Goal: Transaction & Acquisition: Purchase product/service

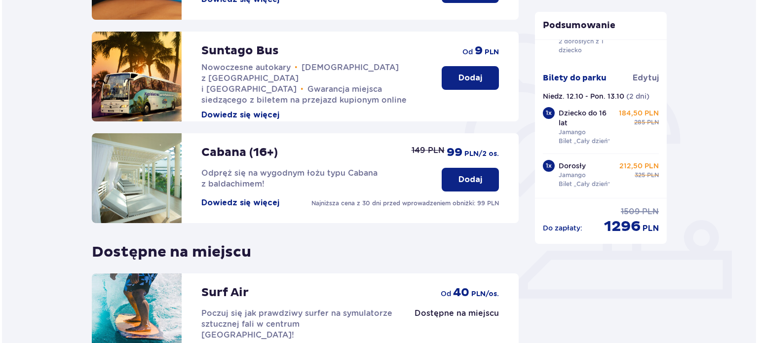
scroll to position [227, 0]
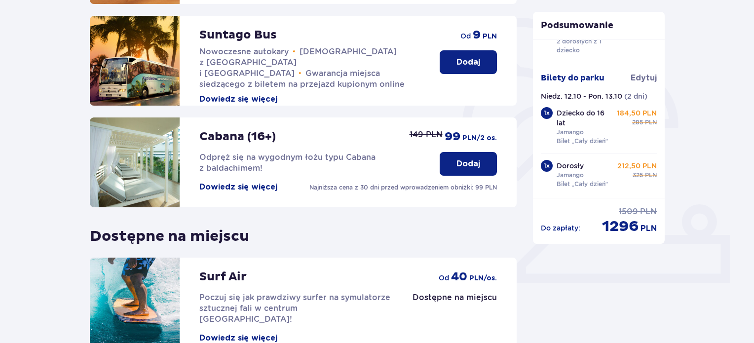
click at [263, 94] on button "Dowiedz się więcej" at bounding box center [238, 99] width 78 height 11
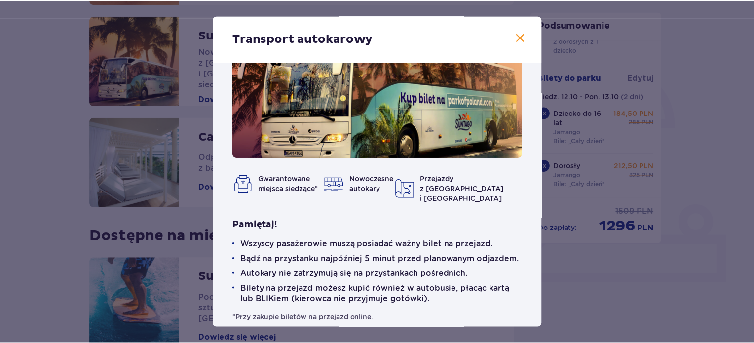
scroll to position [54, 0]
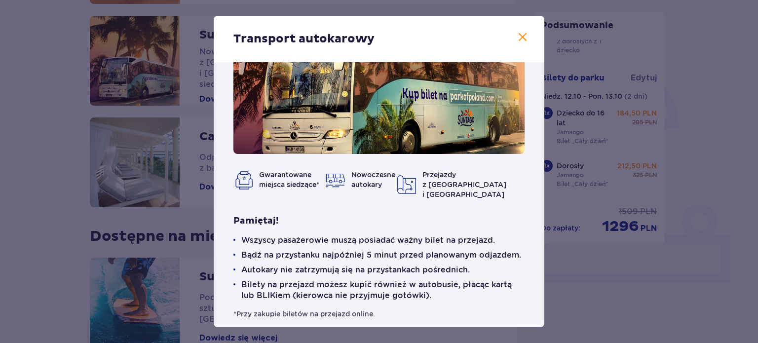
click at [520, 37] on span at bounding box center [523, 38] width 12 height 12
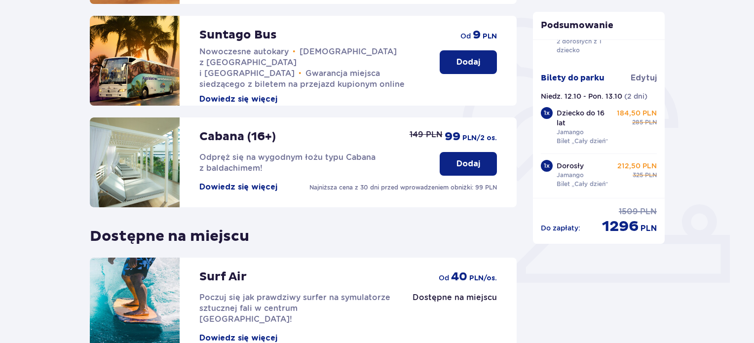
click at [473, 60] on p "Dodaj" at bounding box center [469, 62] width 24 height 11
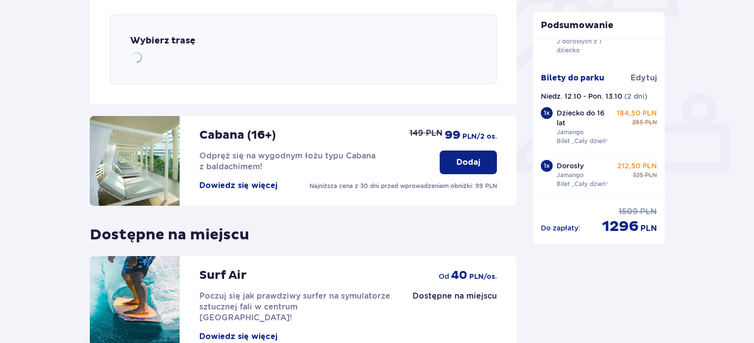
scroll to position [341, 0]
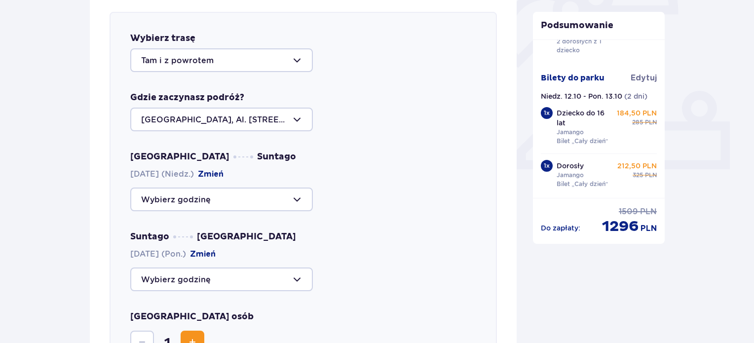
click at [220, 114] on div at bounding box center [221, 120] width 183 height 24
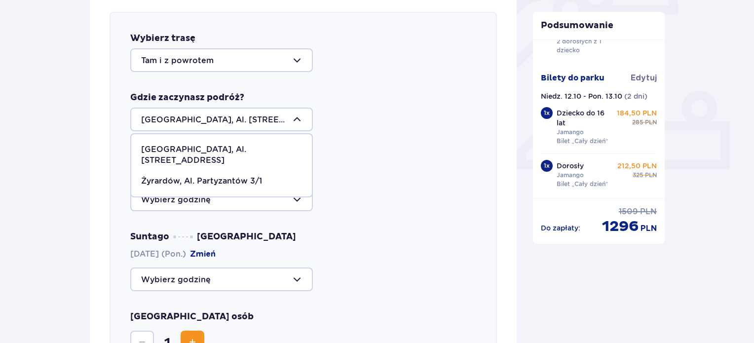
click at [207, 176] on p "Żyrardów, Al. Partyzantów 3/1" at bounding box center [201, 181] width 121 height 11
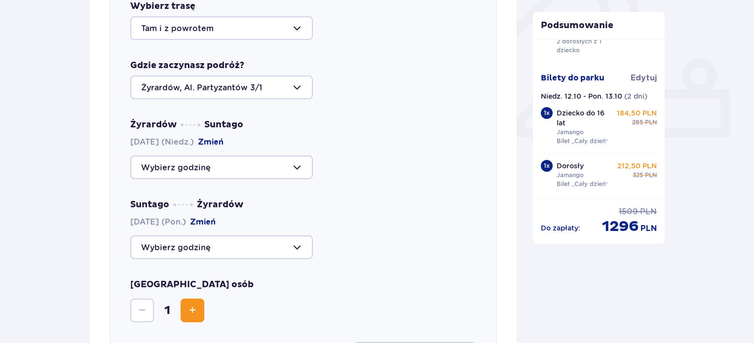
scroll to position [390, 0]
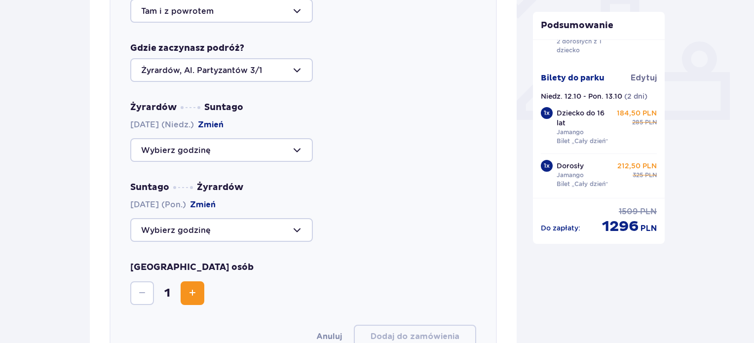
click at [248, 68] on div at bounding box center [221, 70] width 183 height 24
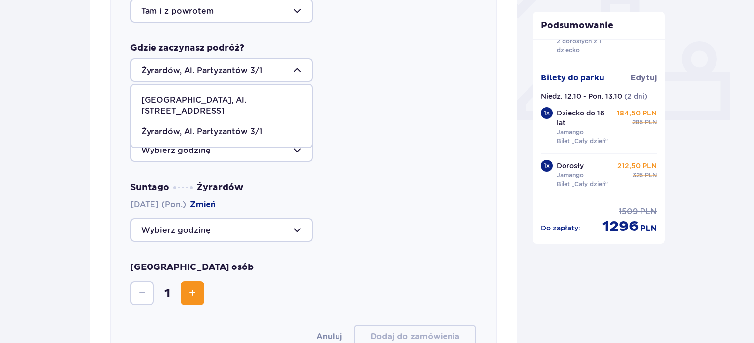
click at [248, 97] on p "[GEOGRAPHIC_DATA], Al. [STREET_ADDRESS]" at bounding box center [221, 106] width 161 height 22
type input "[GEOGRAPHIC_DATA], Al. [STREET_ADDRESS]"
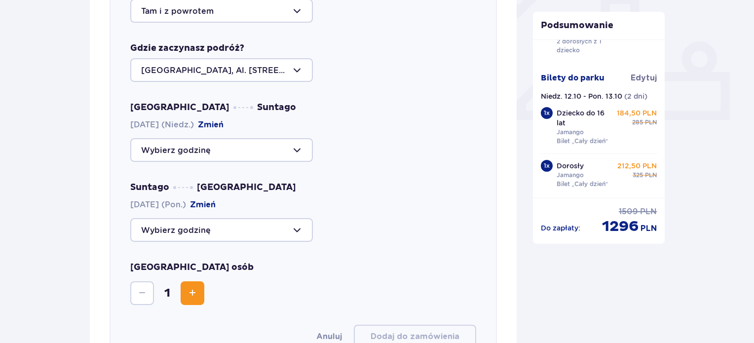
click at [219, 148] on div at bounding box center [221, 150] width 183 height 24
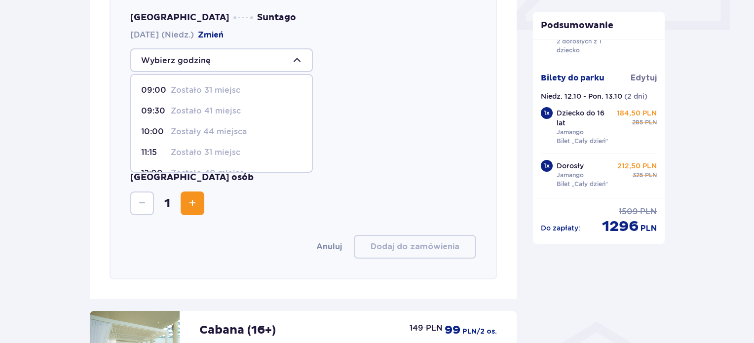
scroll to position [489, 0]
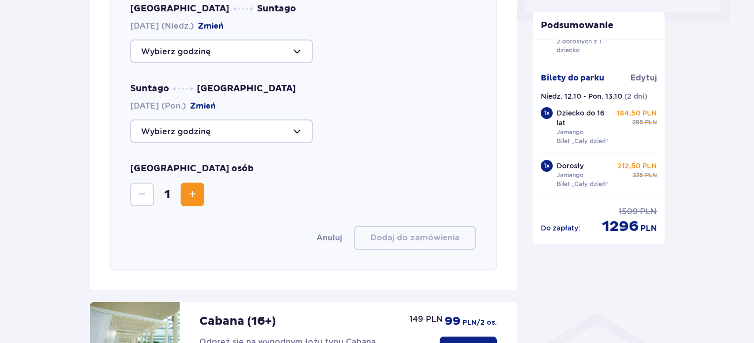
click at [357, 134] on div at bounding box center [303, 131] width 346 height 24
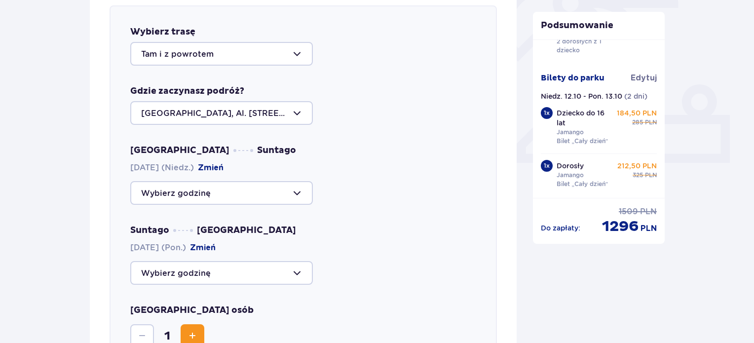
scroll to position [341, 0]
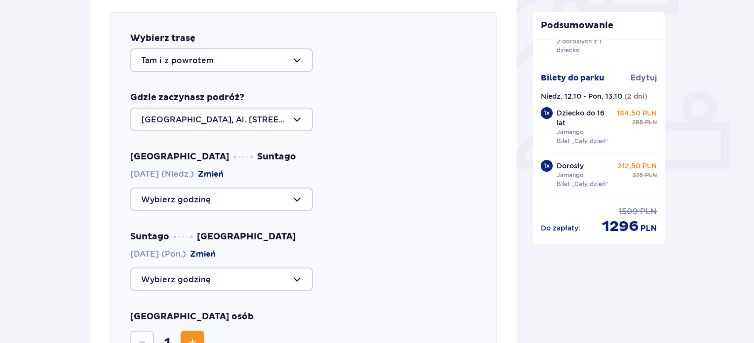
click at [217, 195] on div at bounding box center [221, 200] width 183 height 24
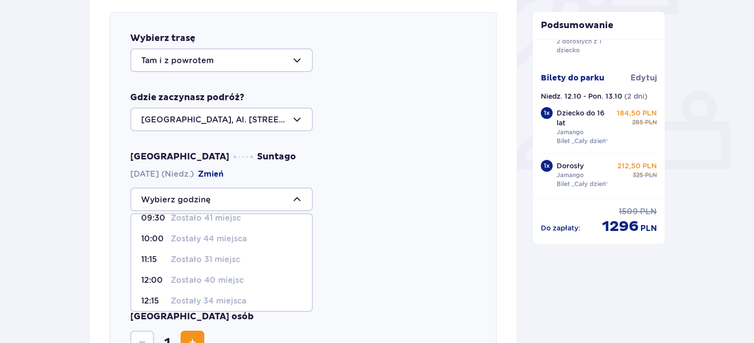
scroll to position [49, 0]
click at [206, 260] on p "Zostało 40 miejsc" at bounding box center [207, 263] width 73 height 11
type input "12:00"
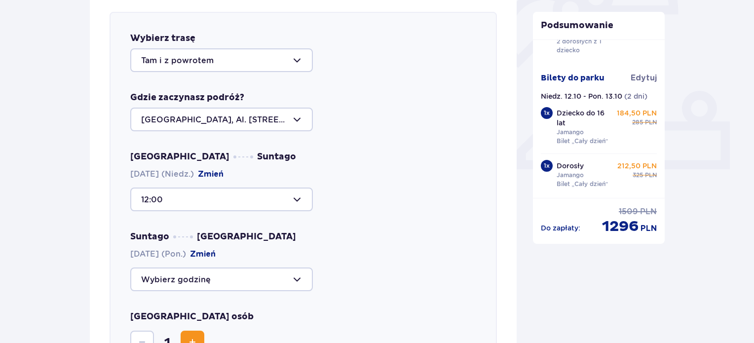
scroll to position [439, 0]
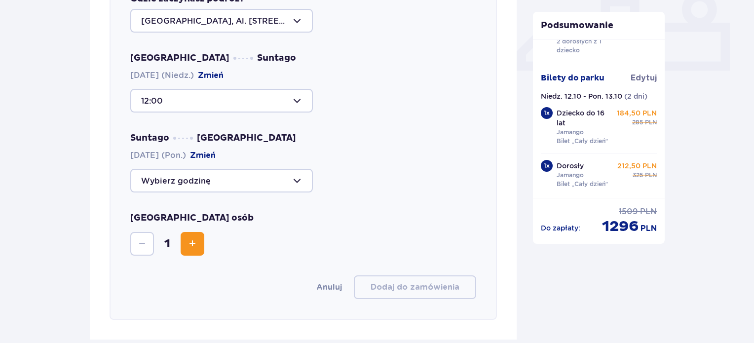
click at [216, 152] on button "Zmień" at bounding box center [203, 155] width 26 height 11
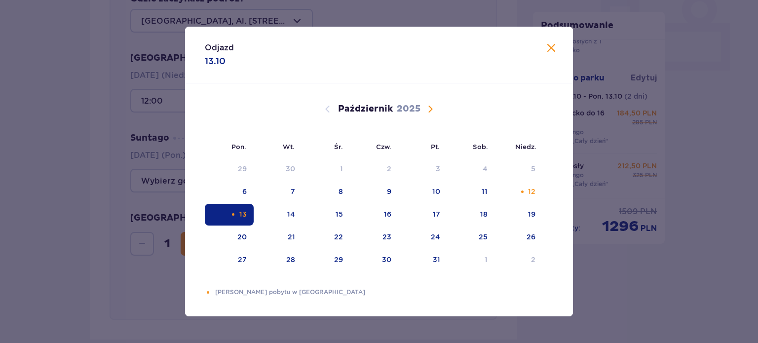
click at [245, 211] on div "13" at bounding box center [242, 214] width 7 height 10
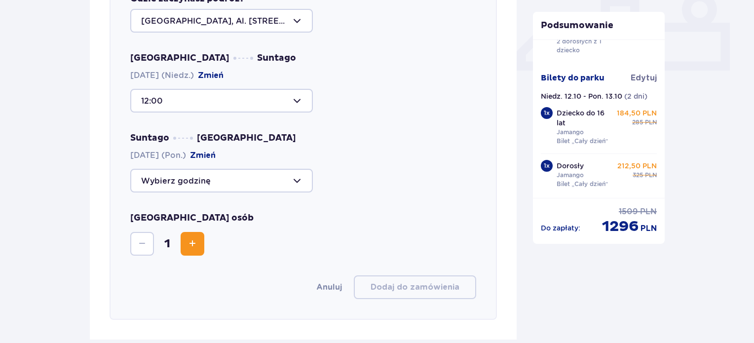
click at [126, 269] on div "Wybierz trasę Tam i z powrotem Gdzie zaczynasz podróż? Warszawa, Al. Jerozolims…" at bounding box center [303, 116] width 387 height 407
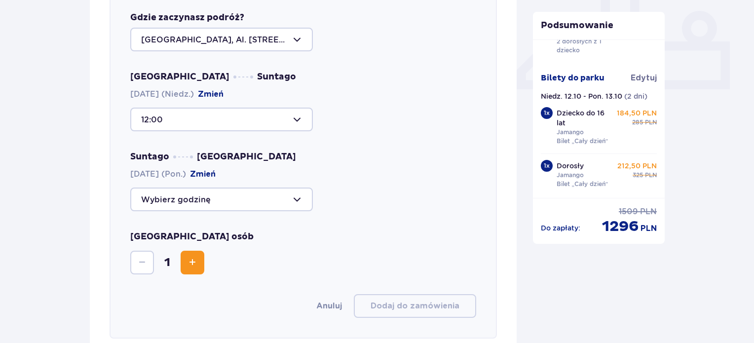
scroll to position [439, 0]
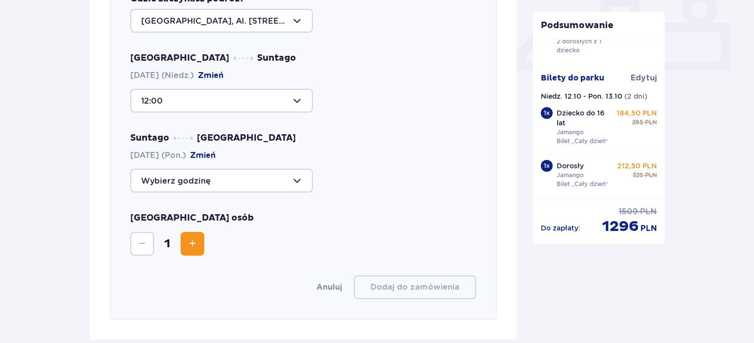
click at [197, 177] on div at bounding box center [221, 181] width 183 height 24
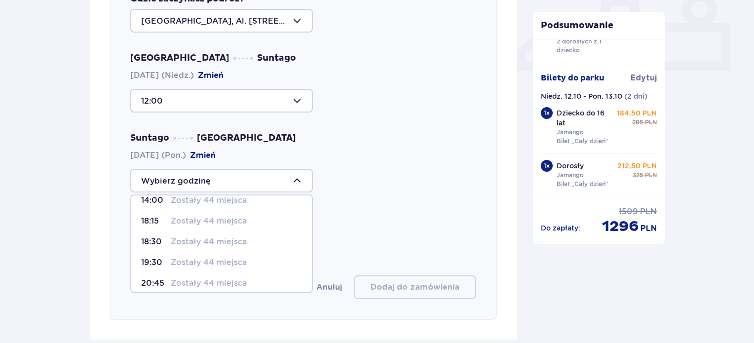
scroll to position [8, 0]
click at [220, 243] on p "Zostały 44 miejsca" at bounding box center [209, 244] width 76 height 11
type input "18:15"
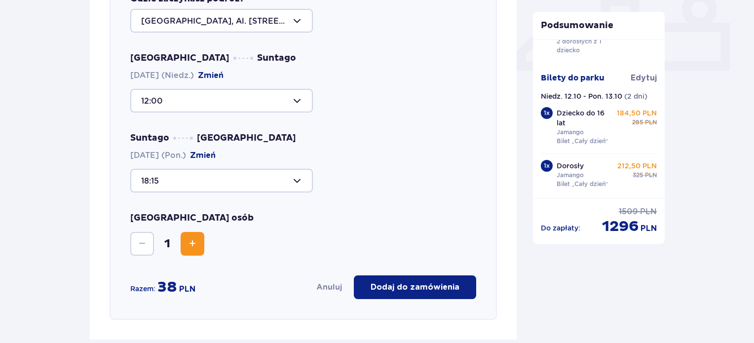
click at [187, 246] on span "Zwiększ" at bounding box center [193, 244] width 12 height 12
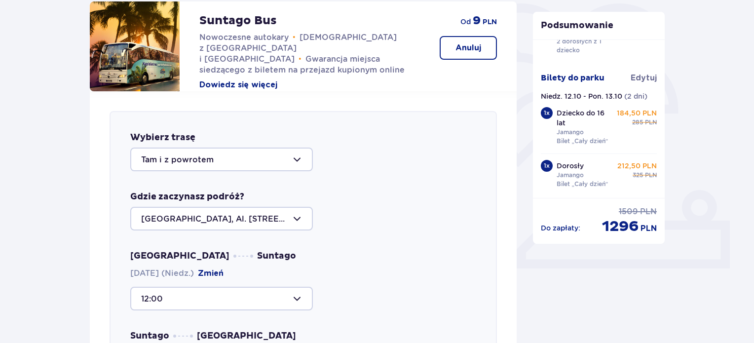
scroll to position [242, 0]
click at [215, 221] on div at bounding box center [221, 218] width 183 height 24
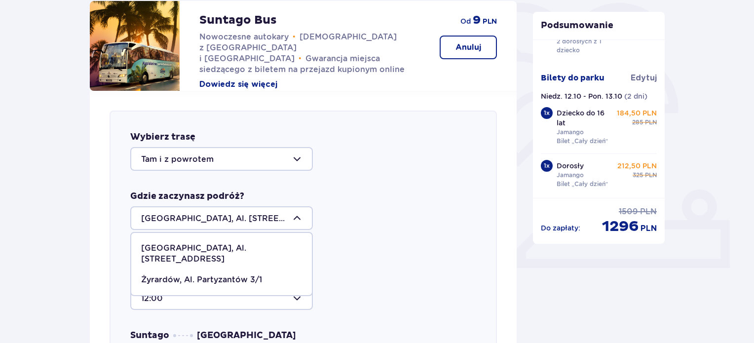
click at [241, 269] on span "Żyrardów, Al. Partyzantów 3/1" at bounding box center [221, 279] width 181 height 21
type input "Żyrardów, Al. Partyzantów 3/1"
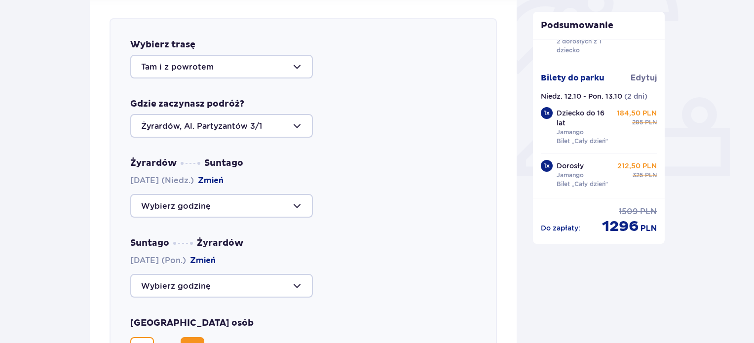
scroll to position [341, 0]
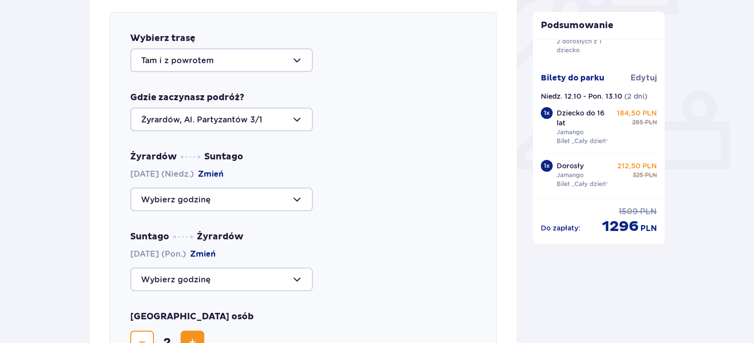
click at [212, 198] on div at bounding box center [221, 200] width 183 height 24
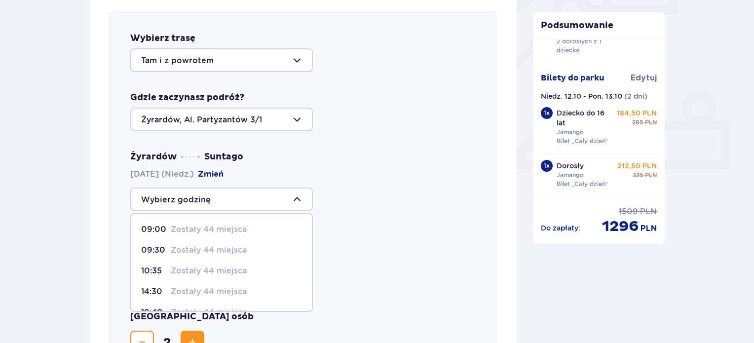
click at [205, 271] on p "Zostały 44 miejsca" at bounding box center [209, 271] width 76 height 11
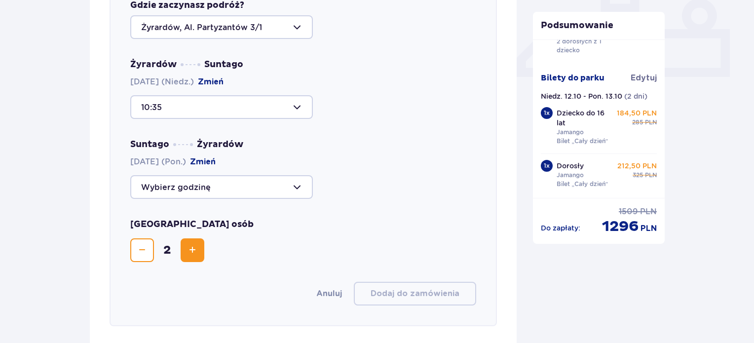
scroll to position [439, 0]
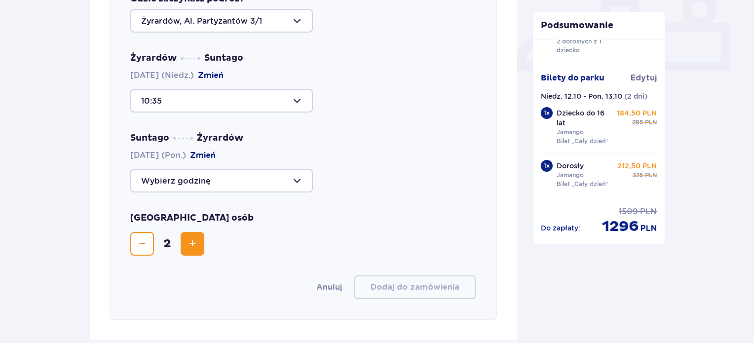
click at [281, 102] on div at bounding box center [221, 101] width 183 height 24
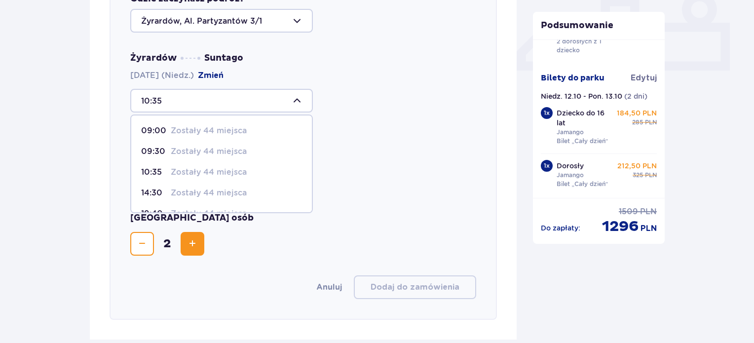
click at [231, 151] on p "Zostały 44 miejsca" at bounding box center [209, 151] width 76 height 11
type input "09:30"
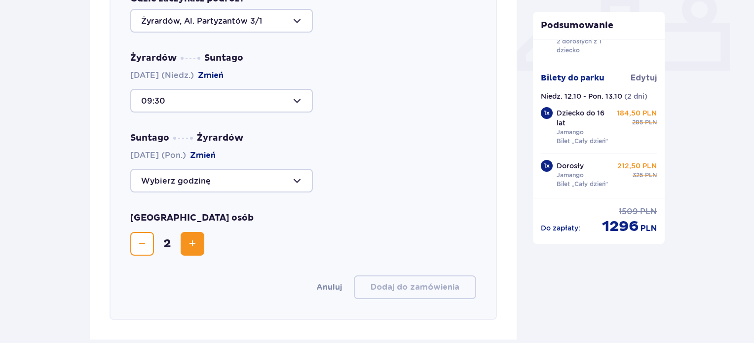
click at [211, 176] on div at bounding box center [221, 181] width 183 height 24
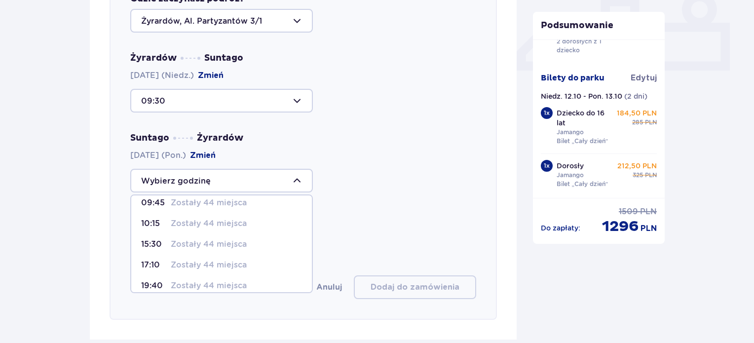
scroll to position [57, 0]
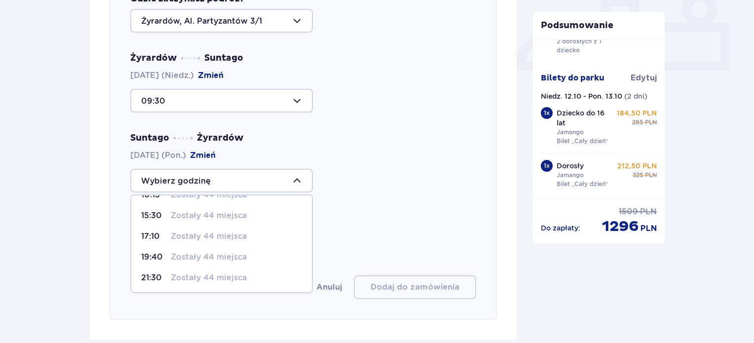
click at [204, 237] on p "Zostały 44 miejsca" at bounding box center [209, 236] width 76 height 11
type input "17:10"
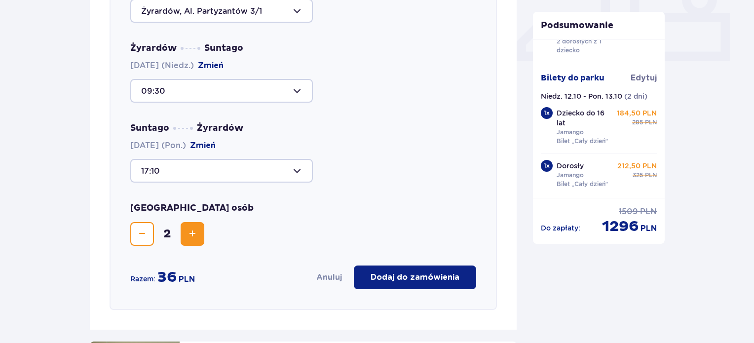
scroll to position [489, 0]
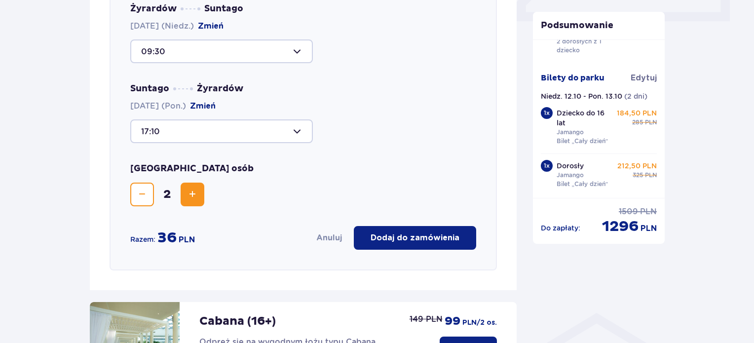
click at [428, 234] on p "Dodaj do zamówienia" at bounding box center [415, 237] width 89 height 11
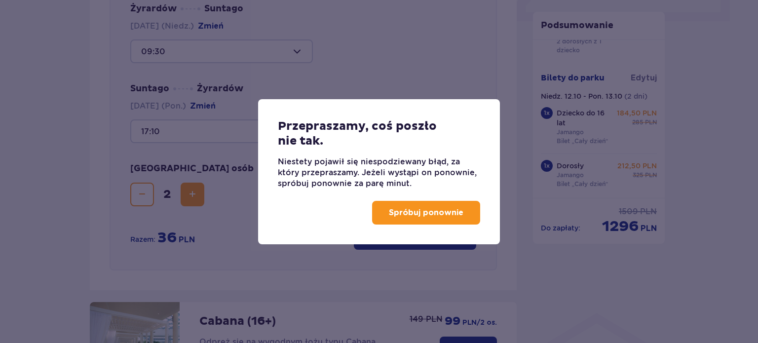
click at [427, 211] on p "Spróbuj ponownie" at bounding box center [426, 212] width 75 height 11
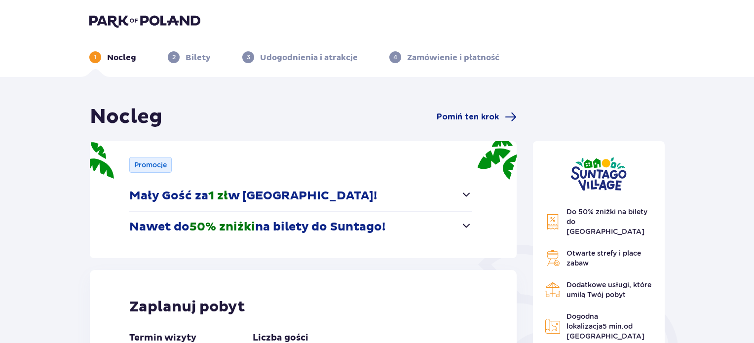
click at [144, 26] on img at bounding box center [144, 21] width 111 height 14
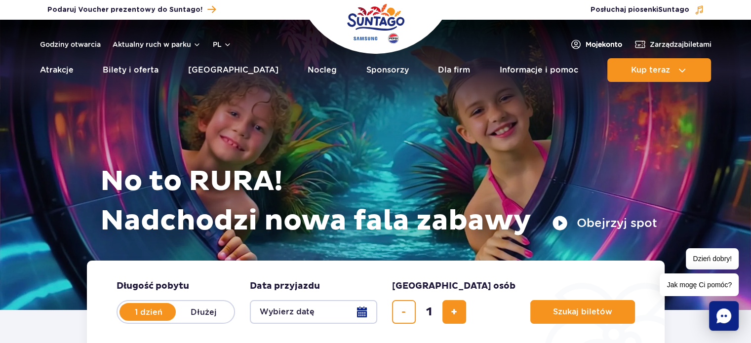
click at [599, 42] on span "Moje konto" at bounding box center [603, 44] width 37 height 10
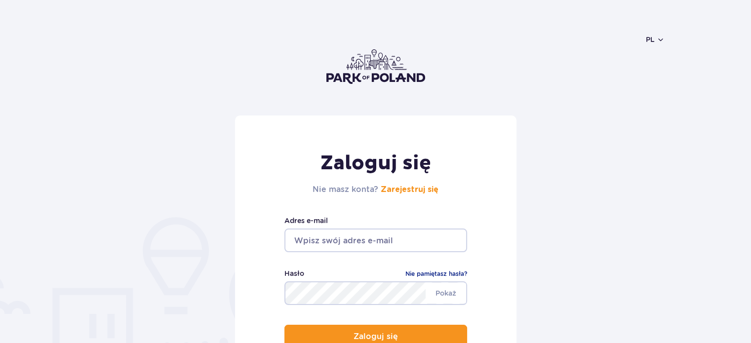
scroll to position [197, 0]
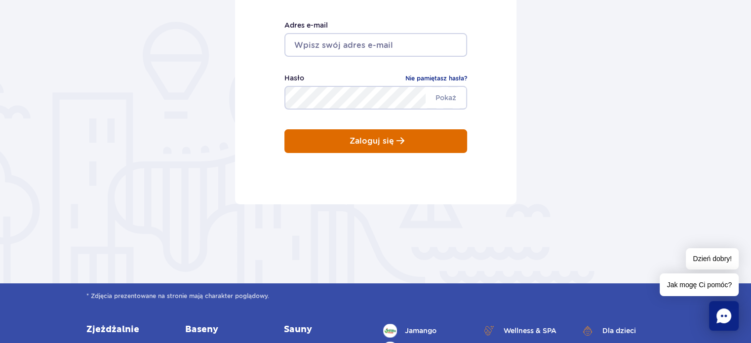
type input "[EMAIL_ADDRESS][DOMAIN_NAME]"
click at [386, 140] on p "Zaloguj się" at bounding box center [371, 141] width 44 height 9
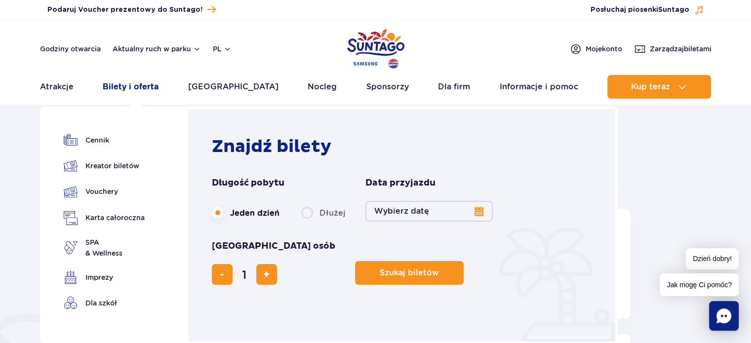
click at [146, 90] on link "Bilety i oferta" at bounding box center [131, 87] width 56 height 24
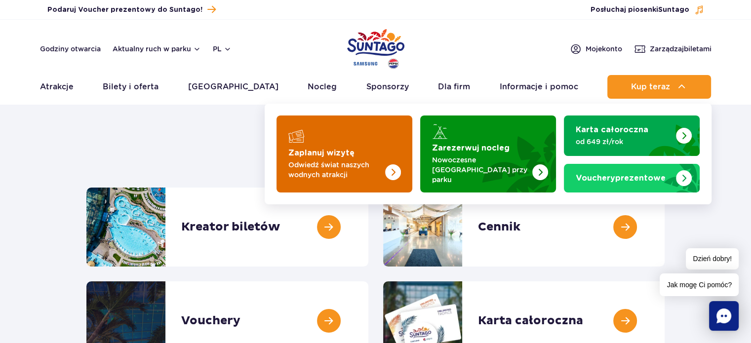
click at [344, 160] on p "Odwiedź świat naszych wodnych atrakcji" at bounding box center [336, 170] width 96 height 20
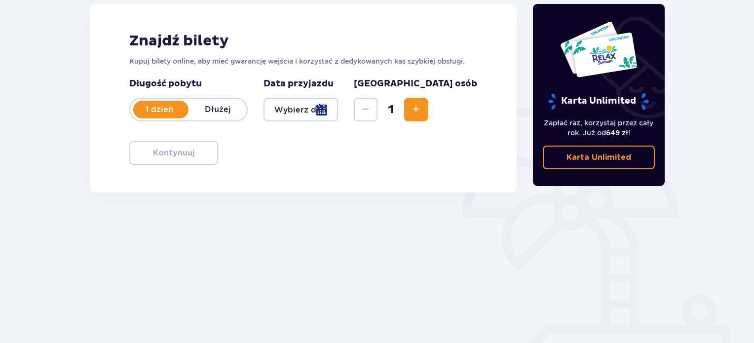
scroll to position [148, 0]
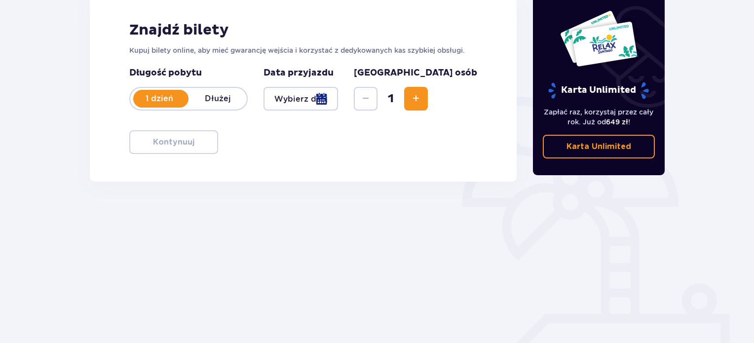
click at [205, 98] on p "Dłużej" at bounding box center [218, 98] width 58 height 11
click at [338, 99] on div at bounding box center [301, 99] width 75 height 24
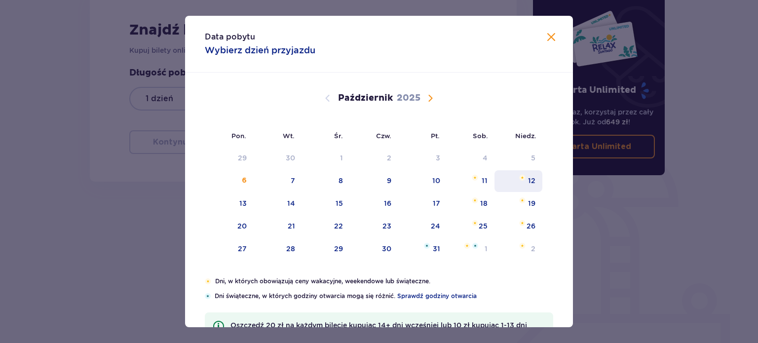
click at [533, 181] on div "12" at bounding box center [531, 181] width 7 height 10
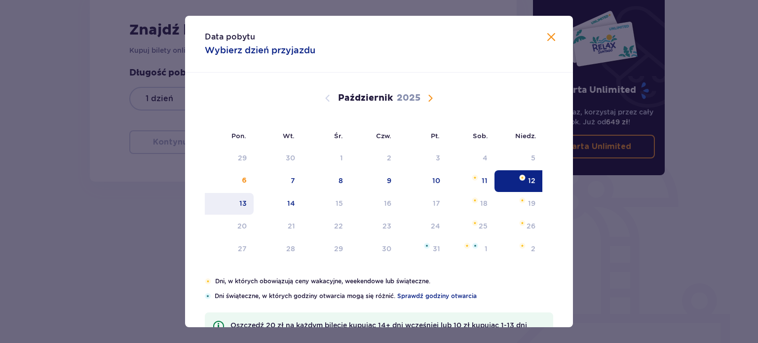
click at [249, 201] on div "13" at bounding box center [229, 204] width 49 height 22
type input "[DATE] - [DATE]"
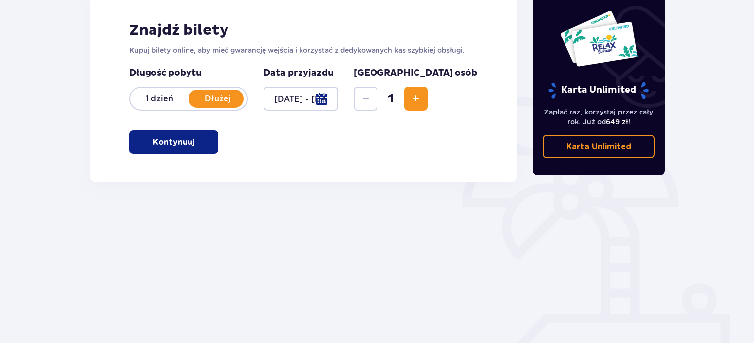
click at [428, 99] on button "Zwiększ" at bounding box center [416, 99] width 24 height 24
click at [188, 147] on button "Kontynuuj" at bounding box center [173, 142] width 89 height 24
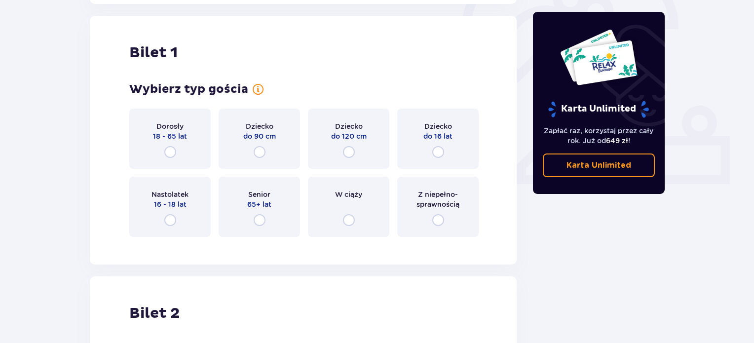
scroll to position [330, 0]
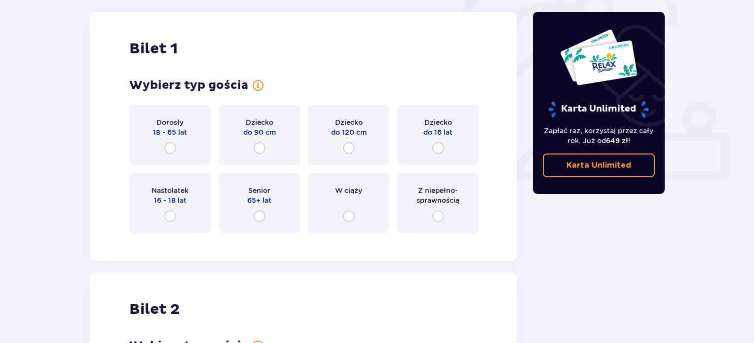
click at [171, 149] on input "radio" at bounding box center [170, 148] width 12 height 12
radio input "true"
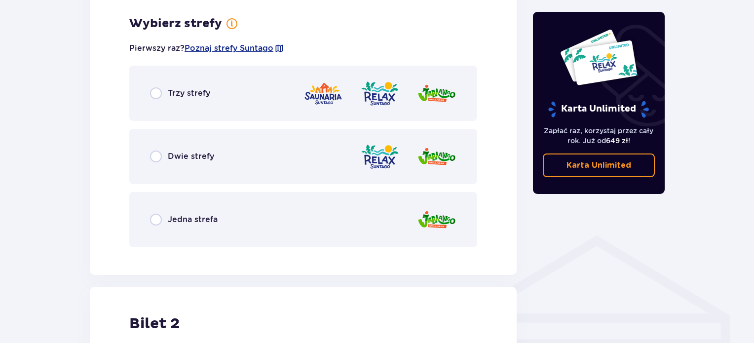
scroll to position [571, 0]
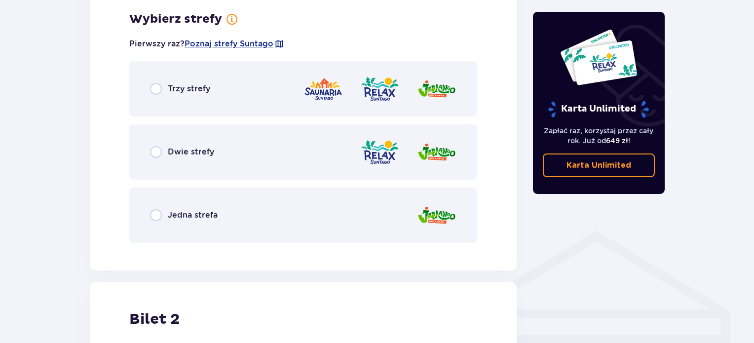
click at [205, 217] on span "Jedna strefa" at bounding box center [193, 215] width 50 height 11
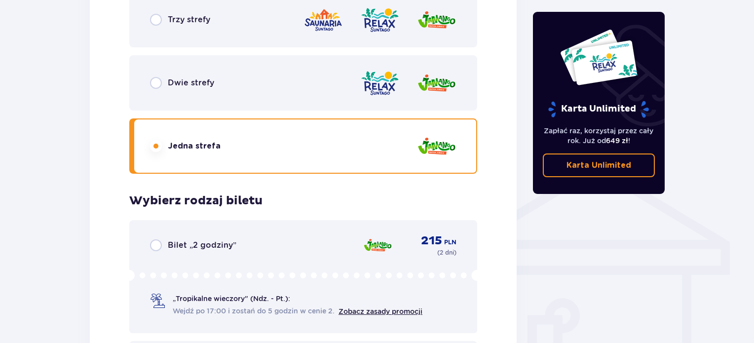
scroll to position [575, 0]
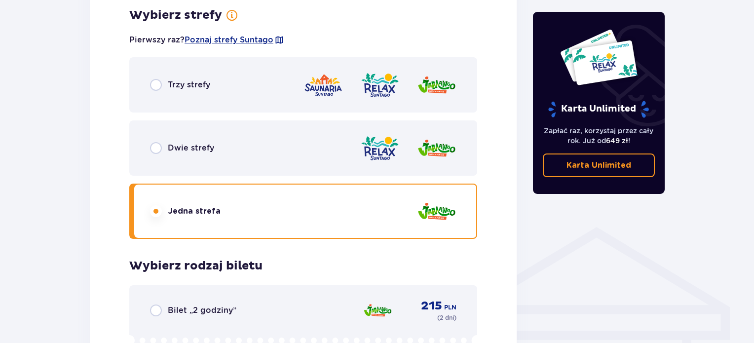
click at [246, 80] on div "Trzy strefy" at bounding box center [303, 84] width 348 height 55
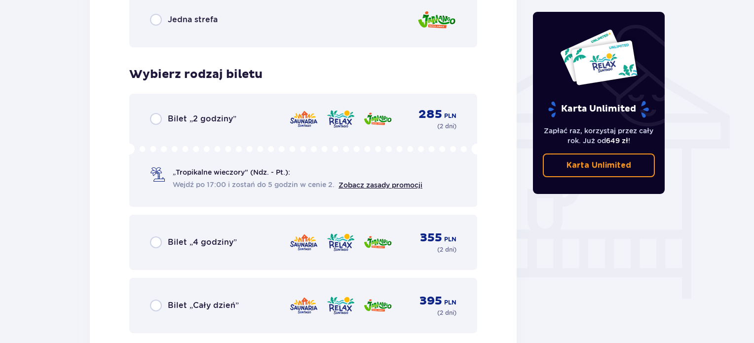
scroll to position [624, 0]
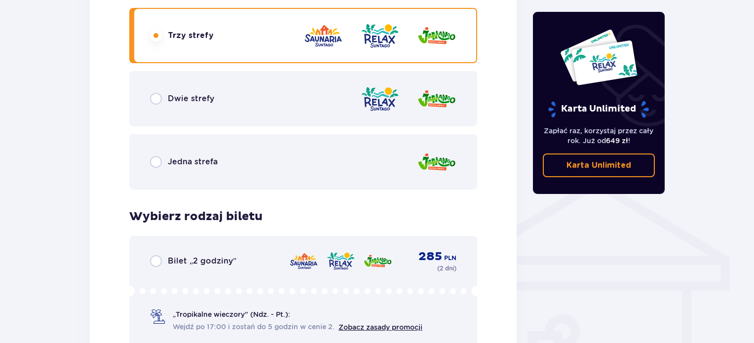
click at [190, 167] on div "Jedna strefa" at bounding box center [184, 162] width 68 height 12
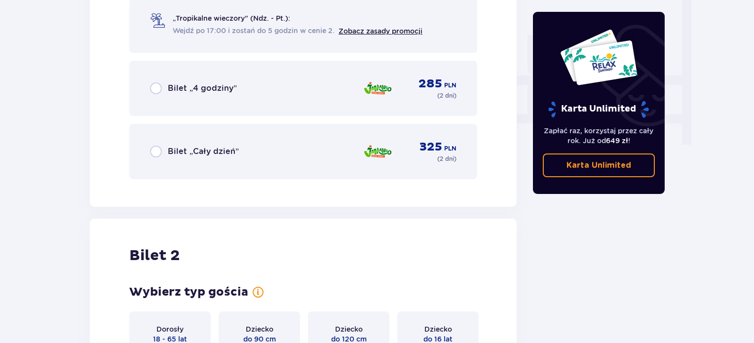
click at [219, 151] on span "Bilet „Cały dzień”" at bounding box center [203, 151] width 71 height 11
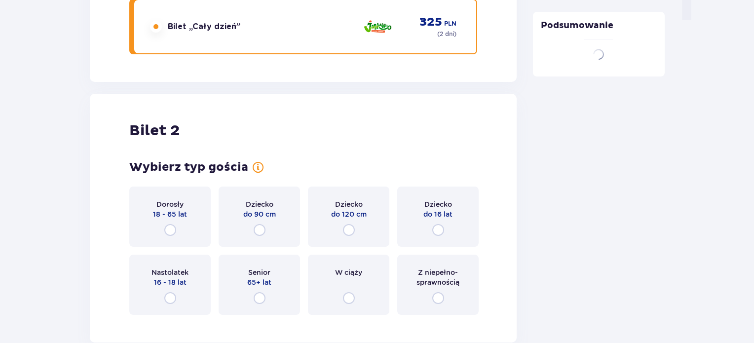
scroll to position [1126, 0]
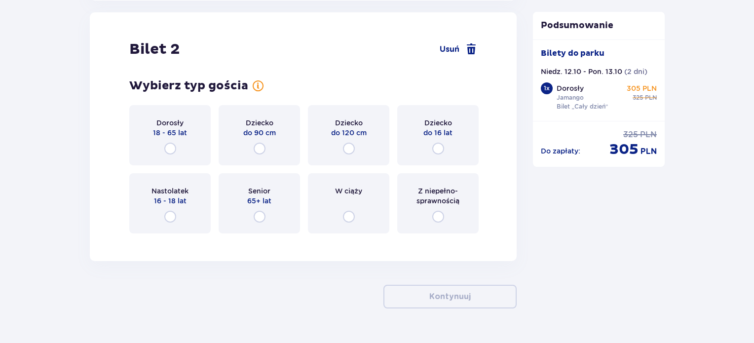
click at [440, 149] on input "radio" at bounding box center [438, 149] width 12 height 12
radio input "true"
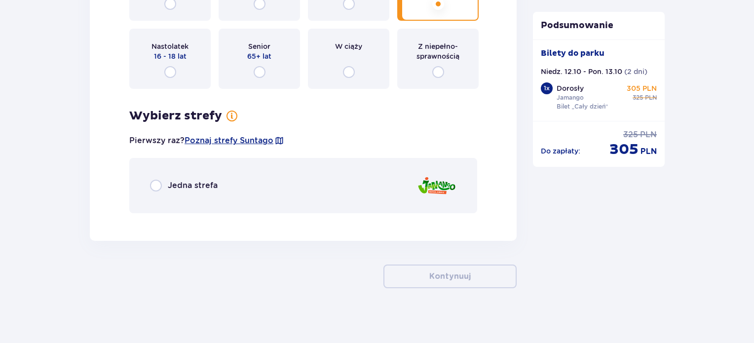
scroll to position [1275, 0]
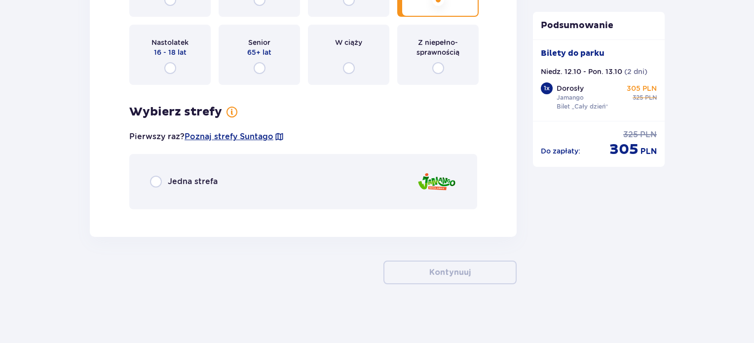
click at [176, 180] on span "Jedna strefa" at bounding box center [193, 181] width 50 height 11
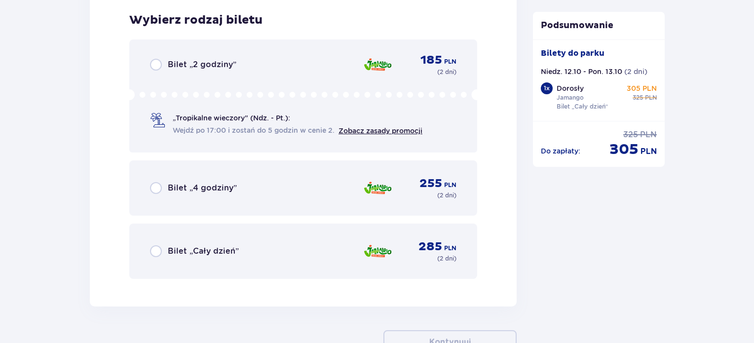
scroll to position [1492, 0]
click at [241, 251] on div "Bilet „Cały dzień” 285 PLN ( 2 dni )" at bounding box center [303, 251] width 307 height 24
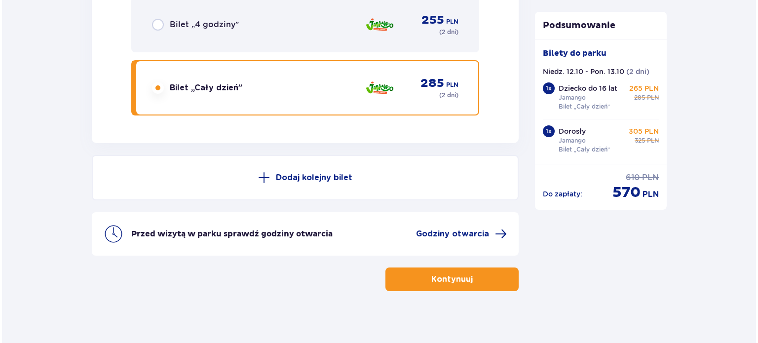
scroll to position [1660, 0]
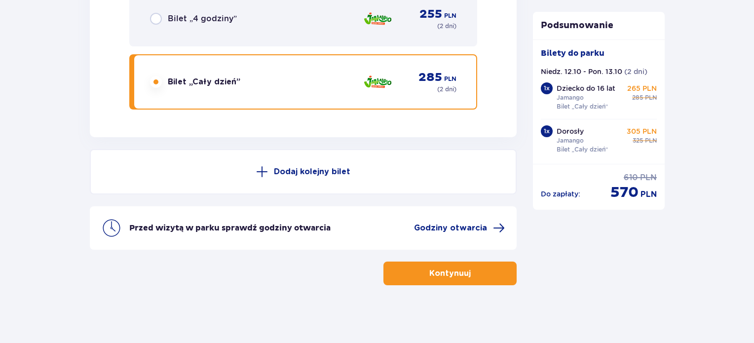
drag, startPoint x: 453, startPoint y: 273, endPoint x: 459, endPoint y: 295, distance: 22.5
click at [460, 225] on span "Godziny otwarcia" at bounding box center [450, 228] width 73 height 11
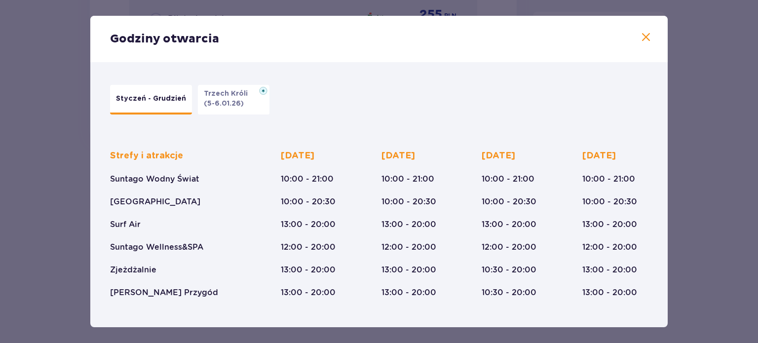
click at [642, 39] on span at bounding box center [646, 38] width 12 height 12
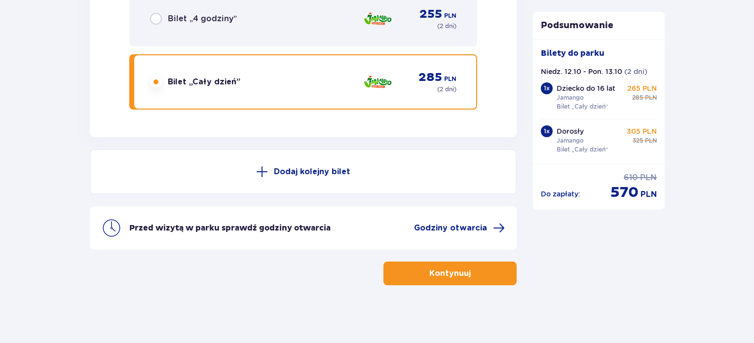
click at [447, 273] on p "Kontynuuj" at bounding box center [449, 273] width 41 height 11
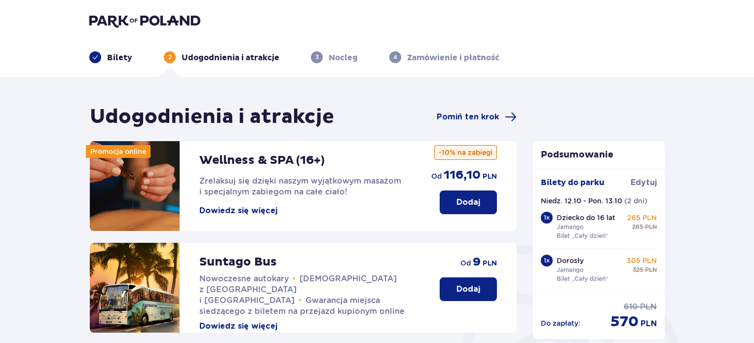
scroll to position [148, 0]
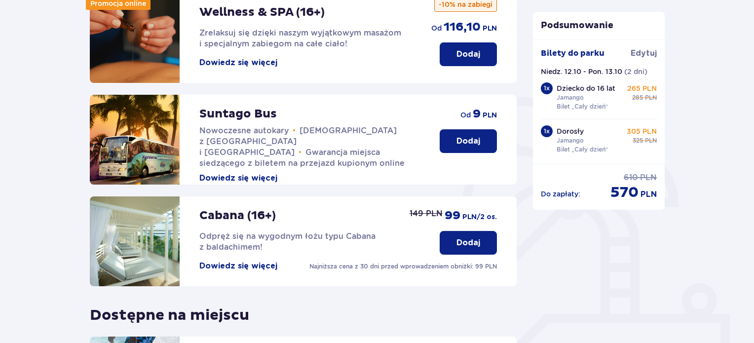
click at [455, 144] on button "Dodaj" at bounding box center [468, 141] width 57 height 24
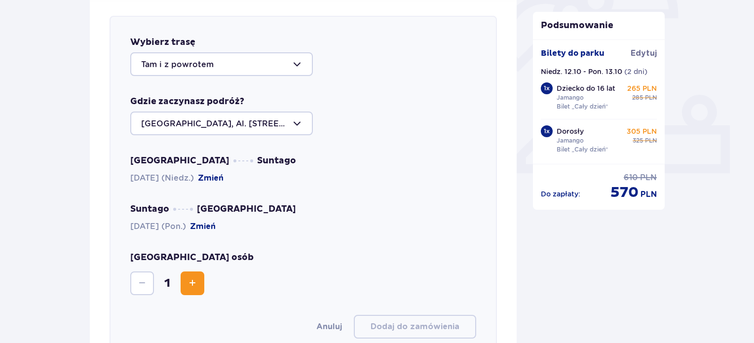
scroll to position [341, 0]
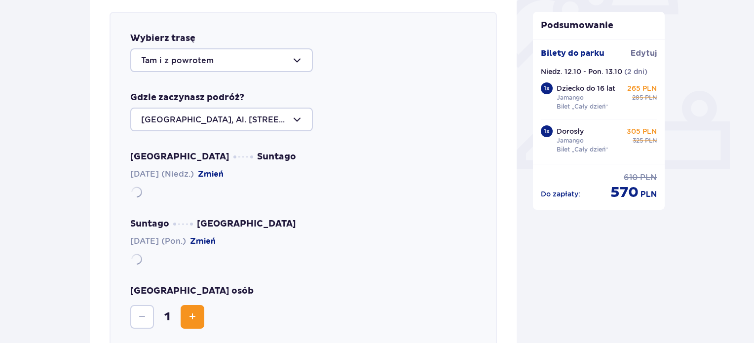
click at [216, 53] on div at bounding box center [221, 60] width 183 height 24
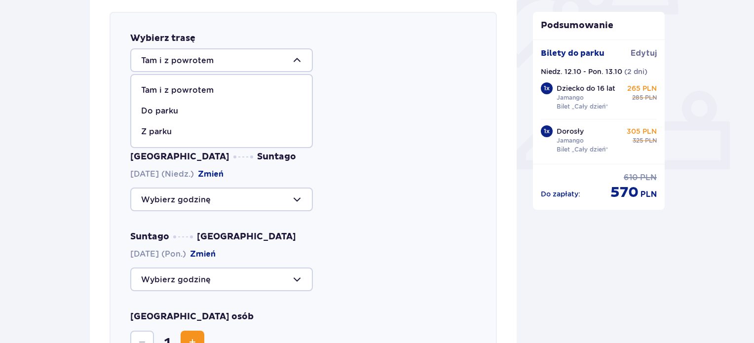
click at [216, 53] on div at bounding box center [221, 60] width 183 height 24
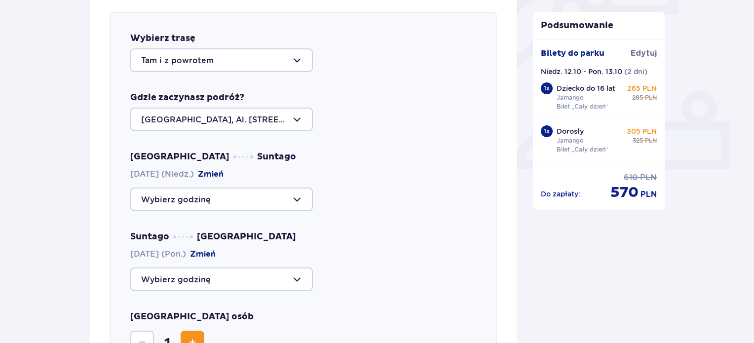
click at [228, 119] on div at bounding box center [221, 120] width 183 height 24
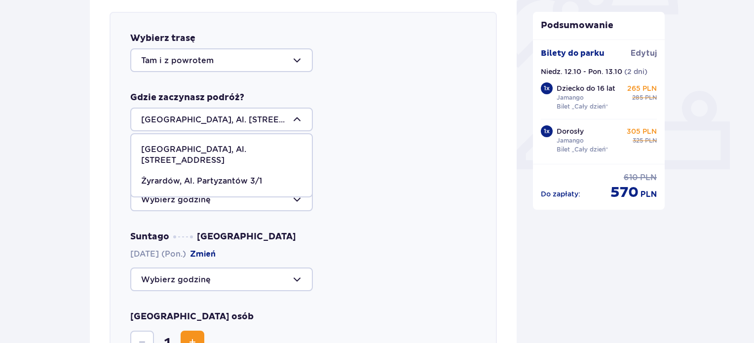
click at [200, 176] on p "Żyrardów, Al. Partyzantów 3/1" at bounding box center [201, 181] width 121 height 11
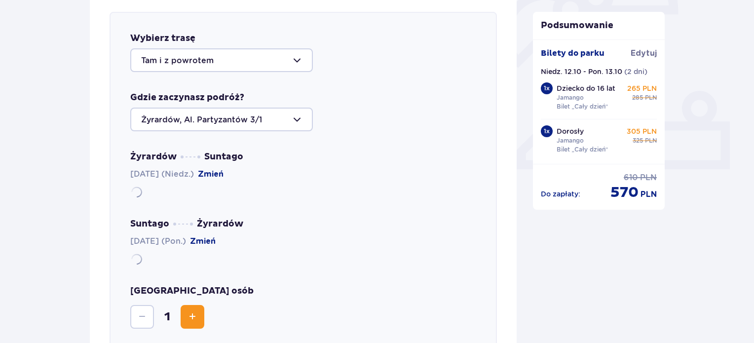
type input "Żyrardów, Al. Partyzantów 3/1"
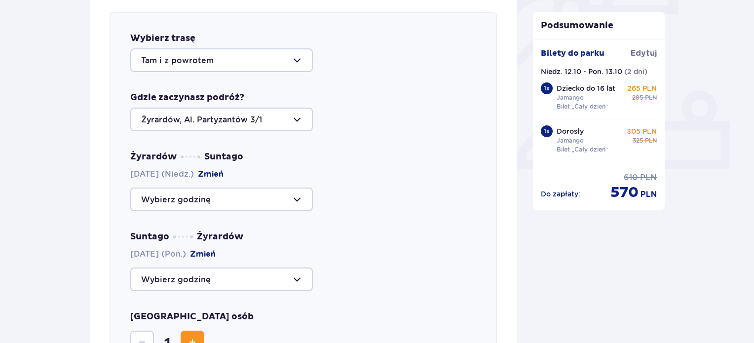
click at [183, 197] on div at bounding box center [221, 200] width 183 height 24
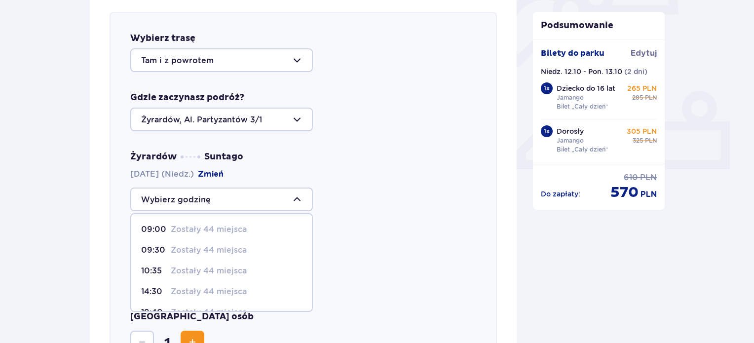
click at [238, 254] on p "Zostały 44 miejsca" at bounding box center [209, 250] width 76 height 11
type input "09:30"
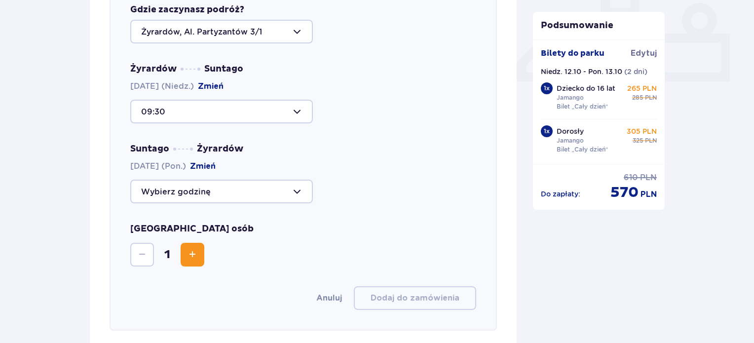
scroll to position [439, 0]
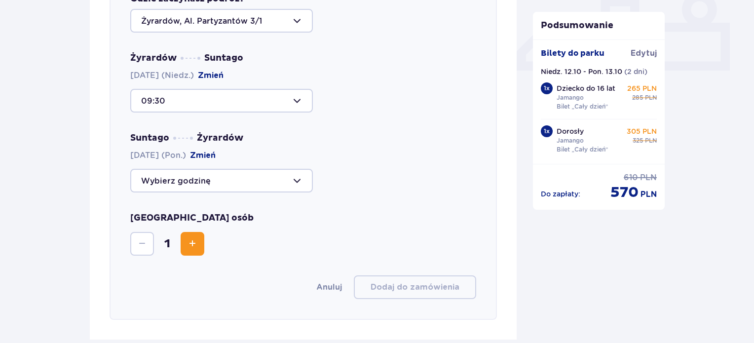
click at [205, 182] on div at bounding box center [221, 181] width 183 height 24
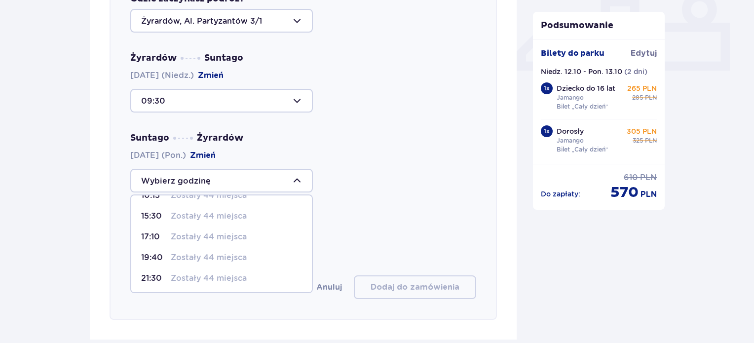
scroll to position [57, 0]
click at [209, 236] on p "Zostały 44 miejsca" at bounding box center [209, 236] width 76 height 11
type input "17:10"
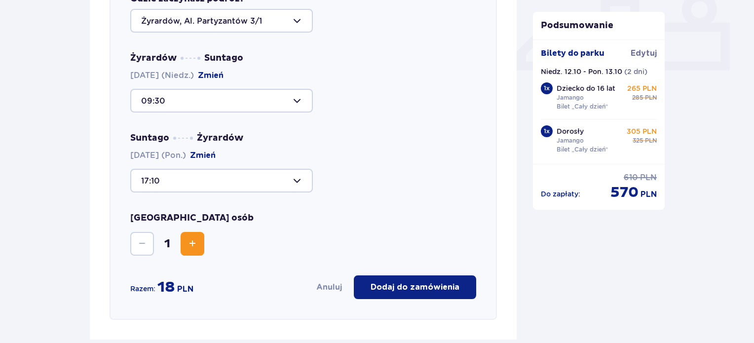
click at [190, 249] on button "Zwiększ" at bounding box center [193, 244] width 24 height 24
click at [441, 295] on button "Dodaj do zamówienia" at bounding box center [415, 287] width 122 height 24
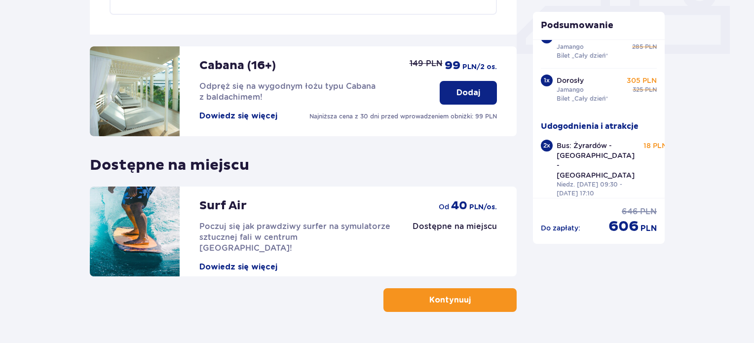
scroll to position [483, 0]
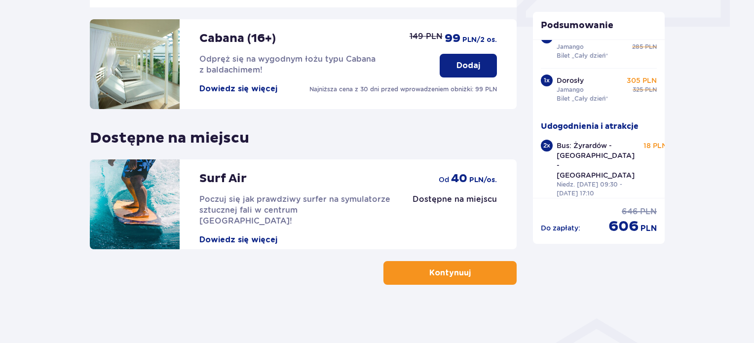
click at [452, 273] on p "Kontynuuj" at bounding box center [449, 273] width 41 height 11
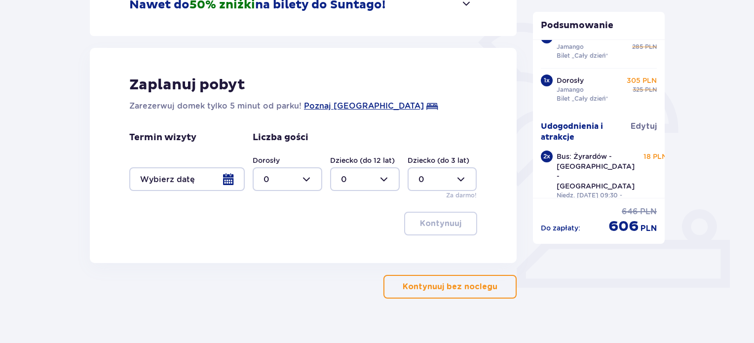
scroll to position [236, 0]
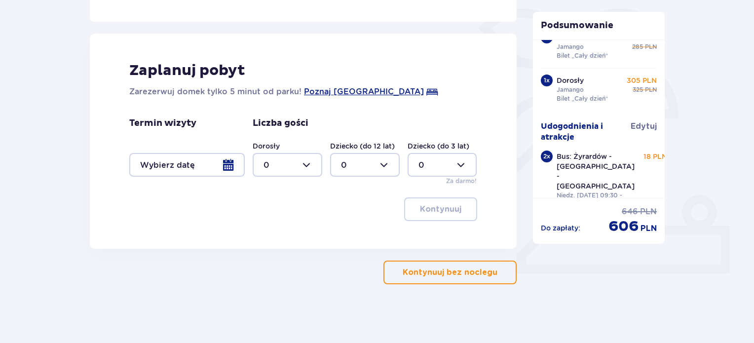
click at [227, 165] on div at bounding box center [186, 165] width 115 height 24
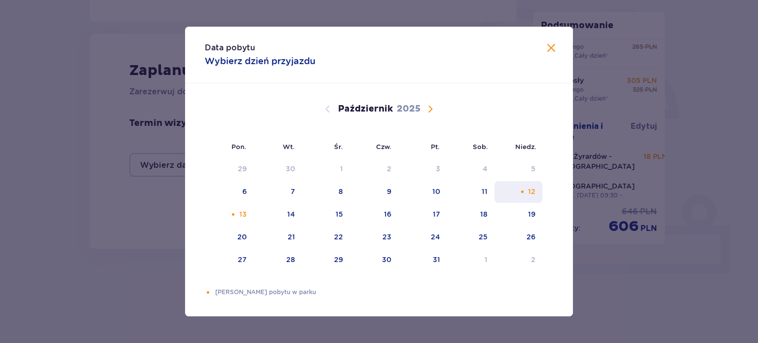
click at [533, 192] on div "12" at bounding box center [531, 192] width 7 height 10
click at [245, 214] on div "13" at bounding box center [242, 214] width 7 height 10
type input "12.10.25 - 13.10.25"
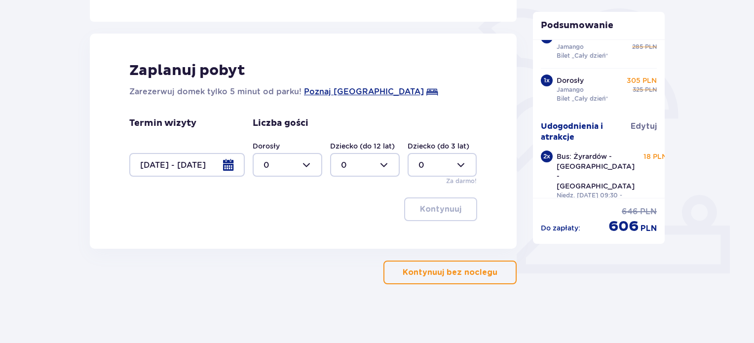
click at [293, 165] on div at bounding box center [288, 165] width 70 height 24
drag, startPoint x: 271, startPoint y: 257, endPoint x: 277, endPoint y: 240, distance: 17.6
click at [277, 240] on span "0 1 2 3 4 5 6 7 8 9 10 11 12 13 14 15 16 17 18" at bounding box center [288, 228] width 70 height 99
click at [266, 237] on p "2" at bounding box center [266, 236] width 5 height 11
type input "2"
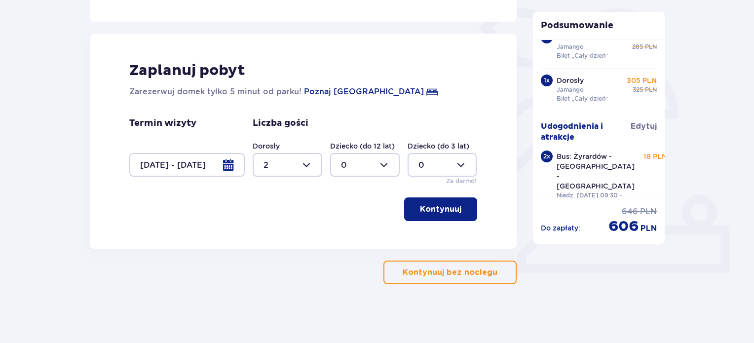
click at [356, 154] on div at bounding box center [365, 165] width 70 height 24
click at [363, 215] on div "1" at bounding box center [365, 215] width 48 height 11
type input "1"
click at [441, 207] on p "Kontynuuj" at bounding box center [440, 209] width 41 height 11
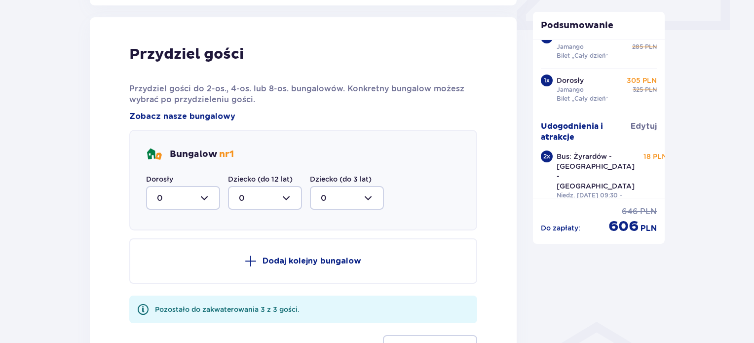
scroll to position [485, 0]
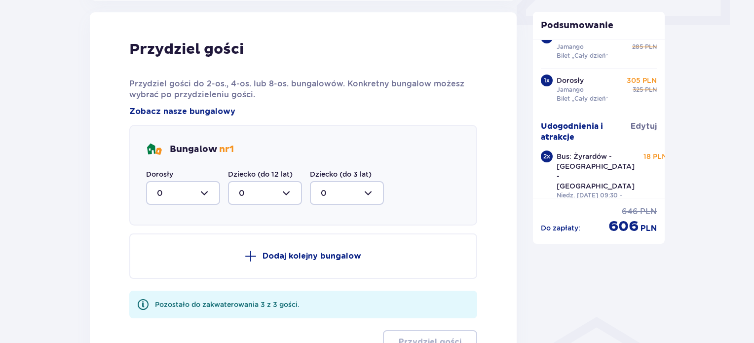
click at [197, 191] on div at bounding box center [183, 193] width 74 height 24
drag, startPoint x: 174, startPoint y: 257, endPoint x: 185, endPoint y: 255, distance: 11.5
click at [174, 257] on span "2" at bounding box center [183, 264] width 72 height 21
type input "2"
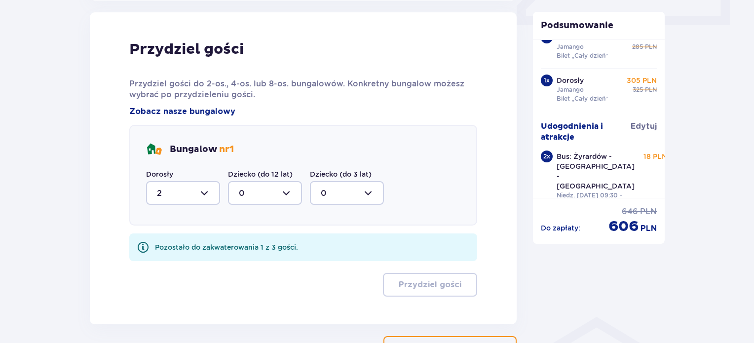
click at [272, 187] on div at bounding box center [265, 193] width 74 height 24
click at [259, 238] on div "1" at bounding box center [265, 243] width 52 height 11
type input "1"
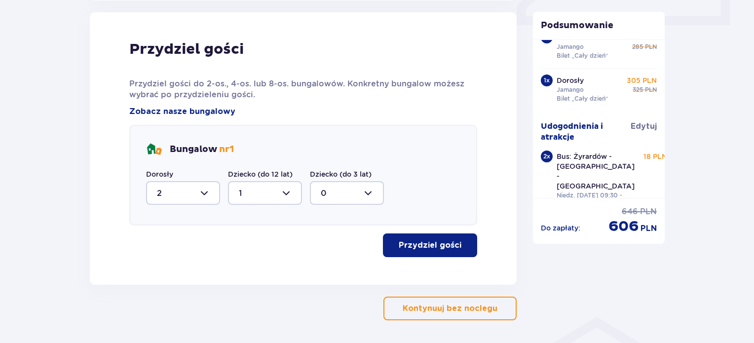
click at [434, 245] on p "Przydziel gości" at bounding box center [430, 245] width 63 height 11
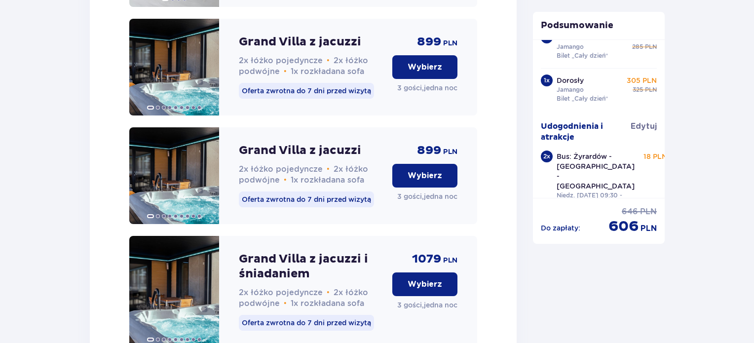
scroll to position [1213, 0]
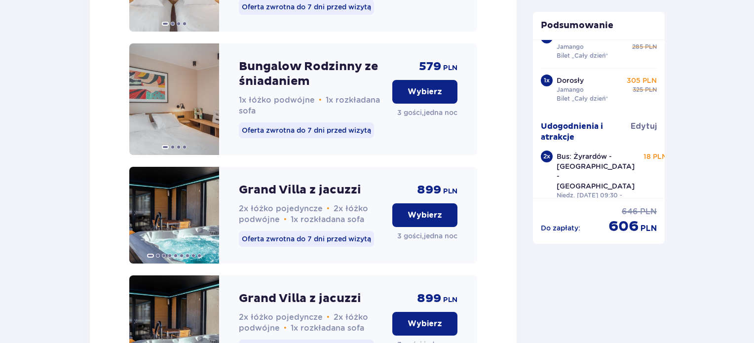
click at [428, 221] on p "Wybierz" at bounding box center [425, 215] width 35 height 11
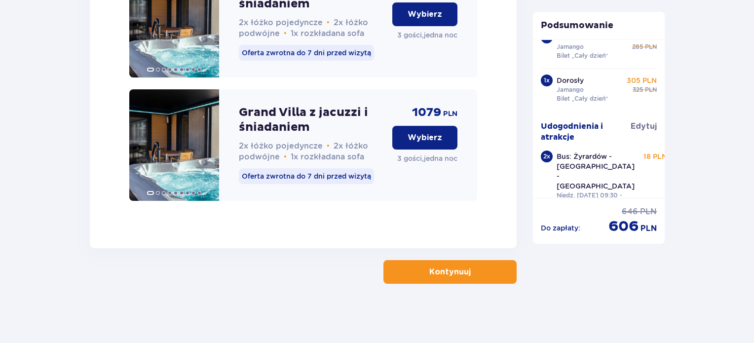
scroll to position [1645, 0]
click at [457, 273] on p "Kontynuuj" at bounding box center [449, 272] width 41 height 11
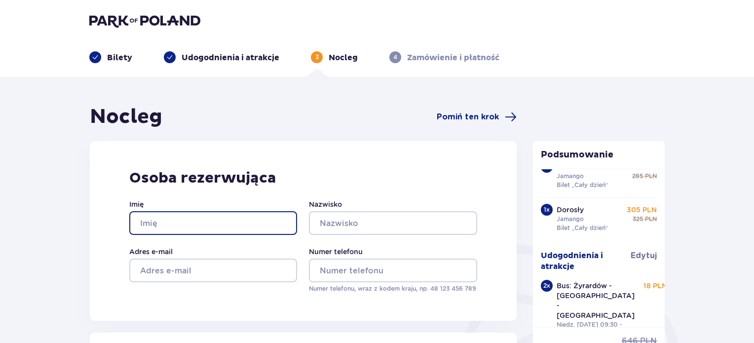
click at [198, 219] on input "Imię" at bounding box center [213, 223] width 168 height 24
type input "Ewa"
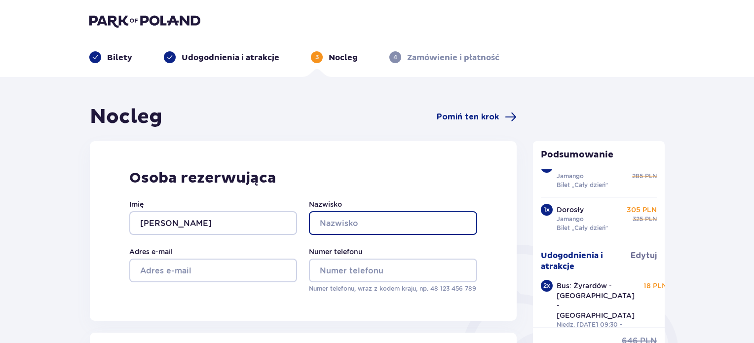
type input "Sławek"
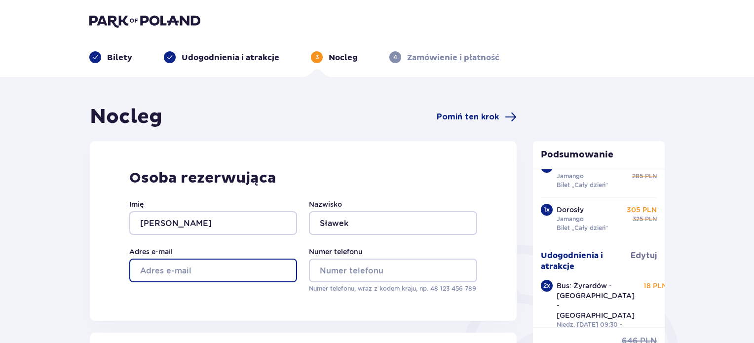
type input "ewa.slawek77@gmail.com"
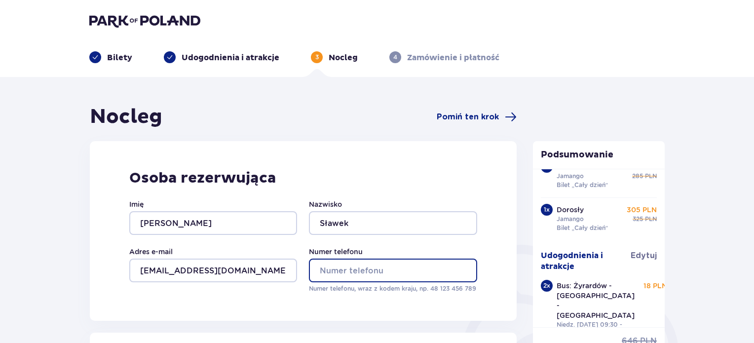
type input "515721990"
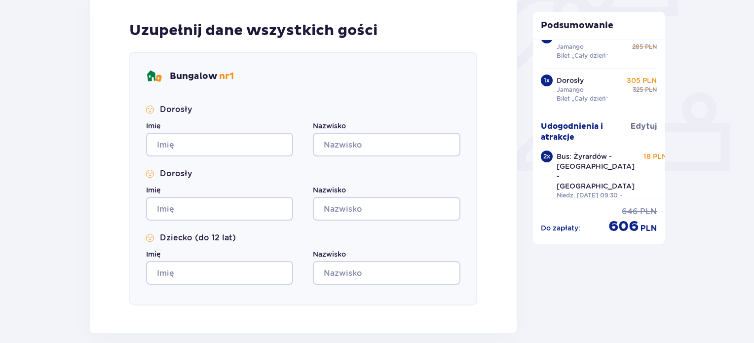
scroll to position [346, 0]
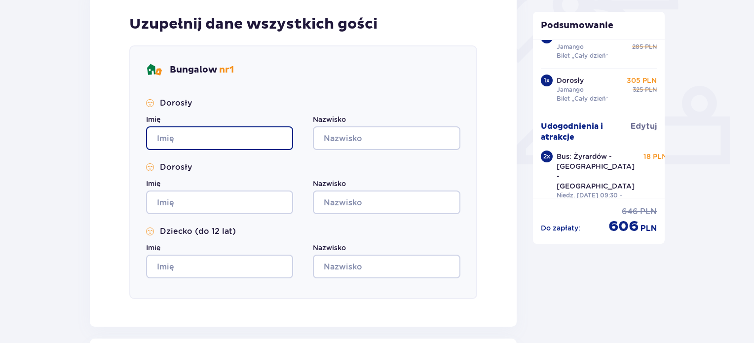
click at [215, 137] on input "Imię" at bounding box center [219, 138] width 147 height 24
type input "Ewa"
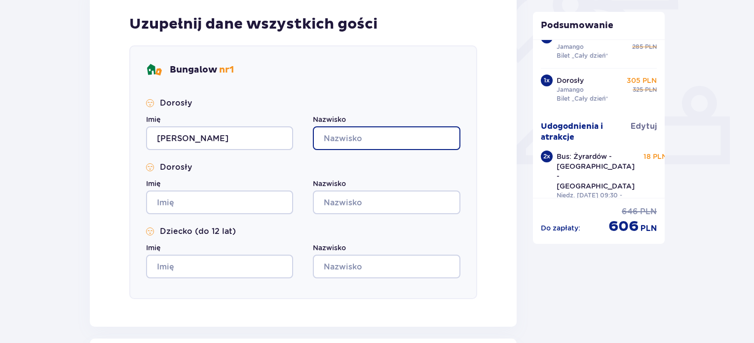
type input "Sławek"
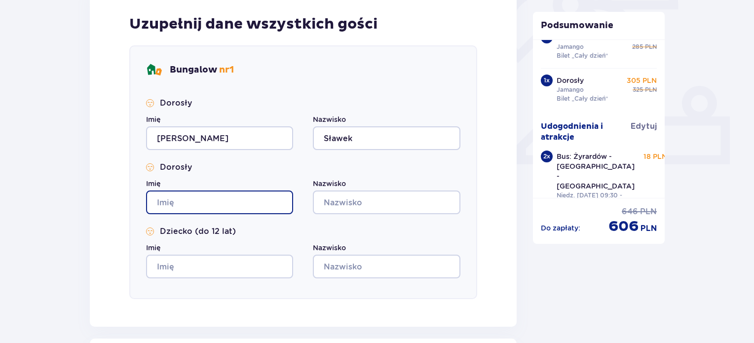
type input "Ewa"
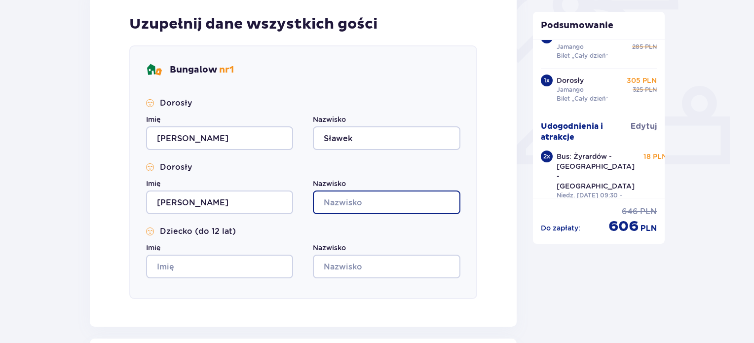
type input "Sławek"
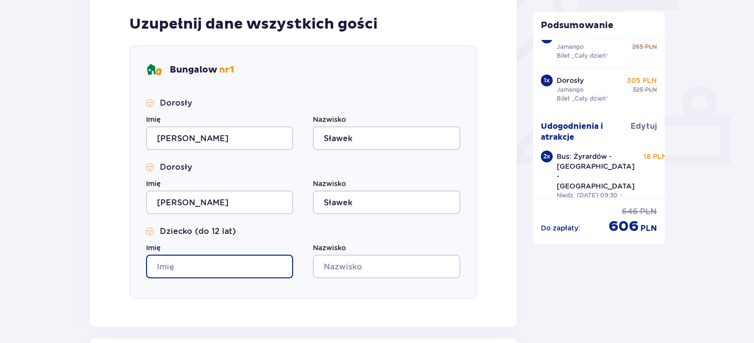
type input "Ewa"
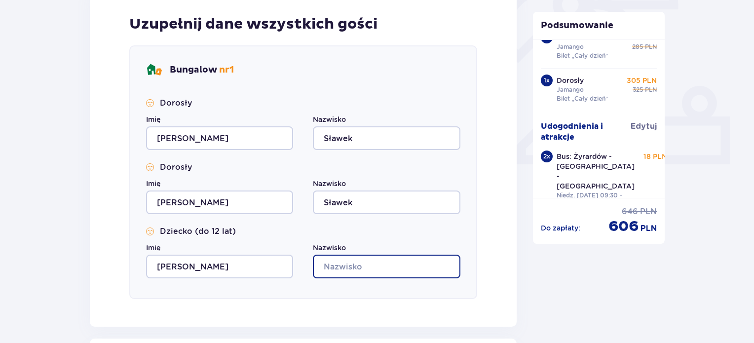
type input "Sławek"
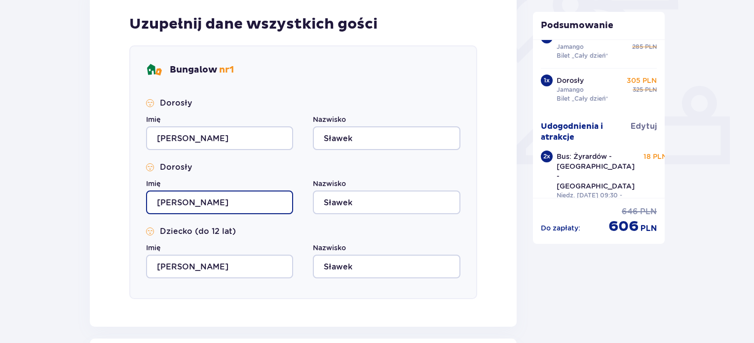
drag, startPoint x: 213, startPoint y: 207, endPoint x: 144, endPoint y: 199, distance: 70.0
click at [144, 199] on div "Bungalow nr 1 Dorosły Imię Ewa Nazwisko Sławek Dorosły Imię Ewa Nazwisko Sławek…" at bounding box center [303, 172] width 348 height 254
type input "Sebastian"
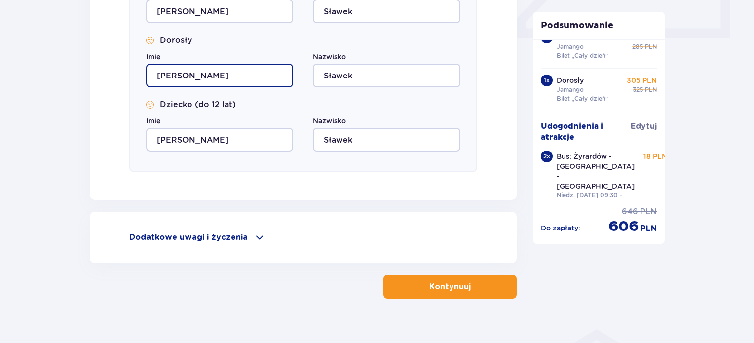
scroll to position [487, 0]
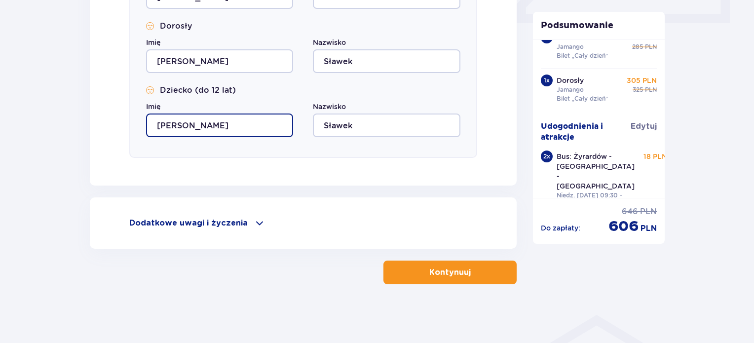
drag, startPoint x: 193, startPoint y: 118, endPoint x: 127, endPoint y: 119, distance: 66.7
click at [127, 119] on div "Uzupełnij dane wszystkich gości Bungalow nr 1 Dorosły Imię Ewa Nazwisko Sławek …" at bounding box center [303, 16] width 427 height 340
type input "Tymoteusz"
click at [201, 222] on p "Dodatkowe uwagi i życzenia" at bounding box center [188, 223] width 118 height 11
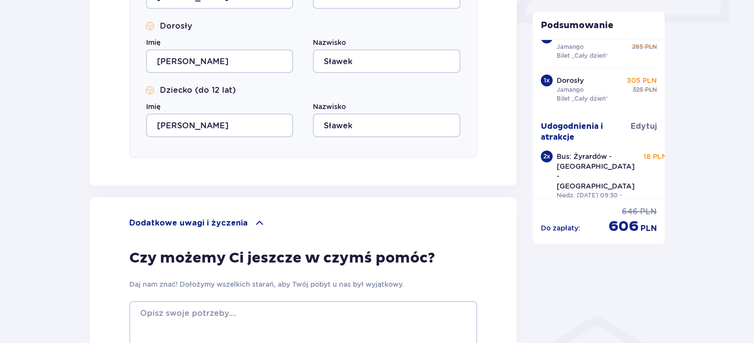
scroll to position [635, 0]
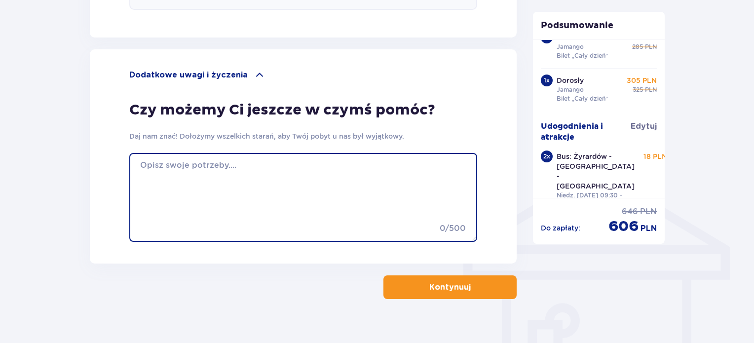
click at [211, 191] on textarea at bounding box center [303, 197] width 348 height 89
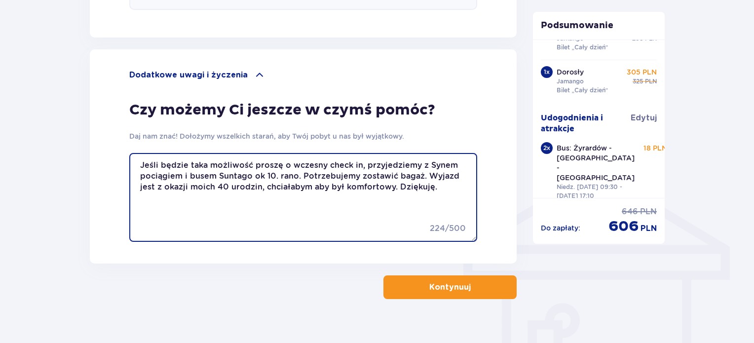
scroll to position [61, 0]
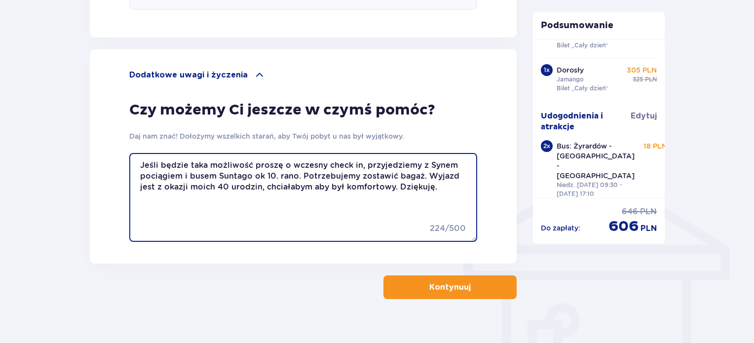
type textarea "Jeśli będzie taka możliwość proszę o wczesny check in, przyjedziemy z Synem poc…"
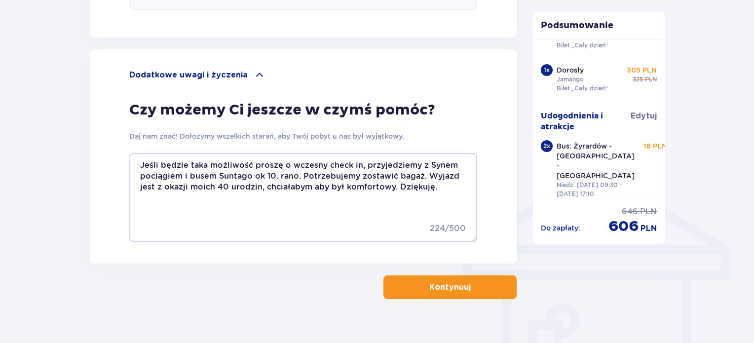
click at [447, 286] on p "Kontynuuj" at bounding box center [449, 287] width 41 height 11
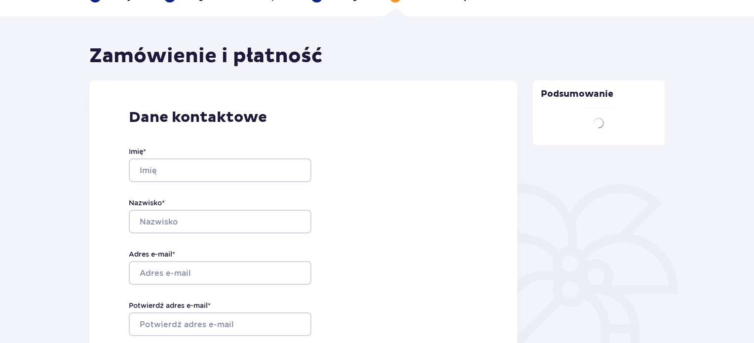
type input "Ewa"
type input "Sławek"
type input "ewa.slawek77@gmail.com"
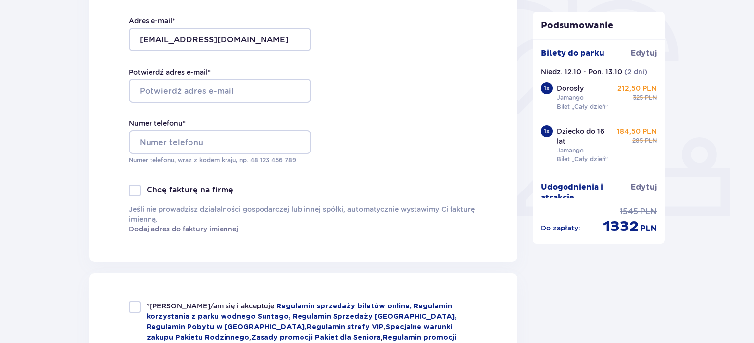
scroll to position [296, 0]
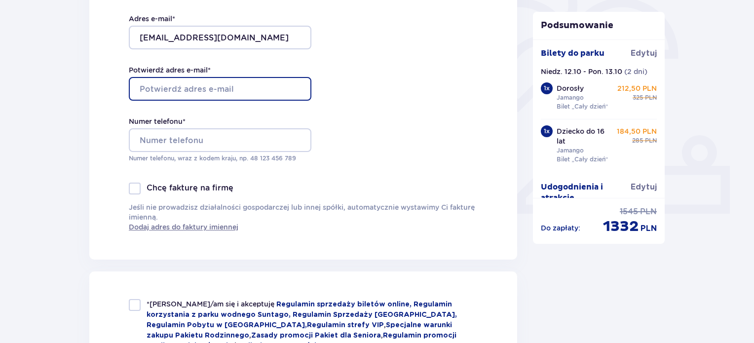
click at [210, 89] on input "Potwierdź adres e-mail *" at bounding box center [220, 89] width 183 height 24
type input "ewa.slawek77@gmail.com"
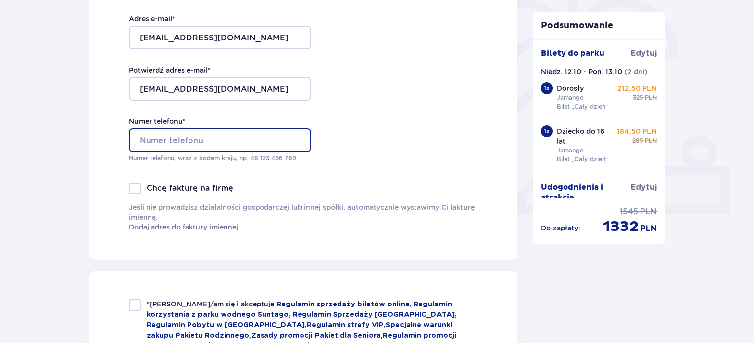
type input "515721990"
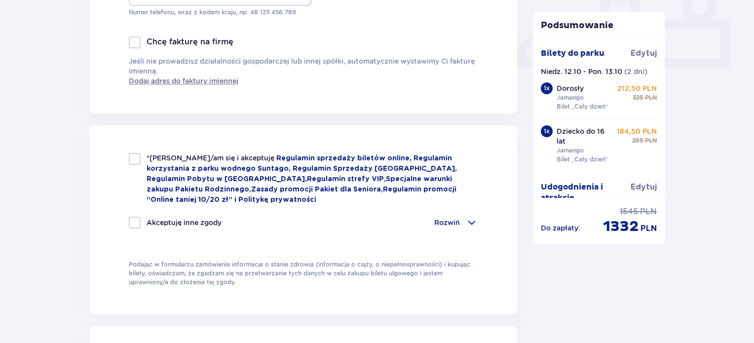
scroll to position [444, 0]
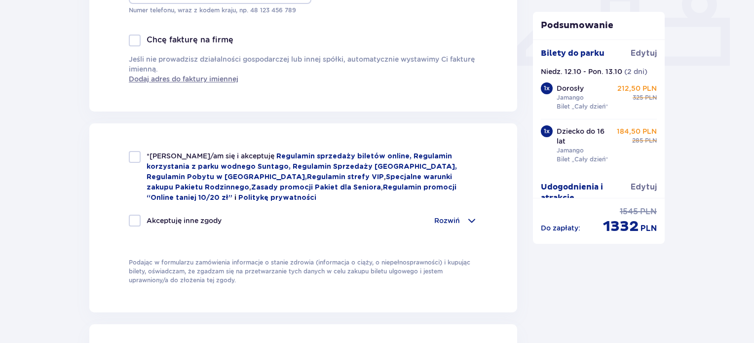
click at [135, 157] on div at bounding box center [135, 157] width 12 height 12
checkbox input "true"
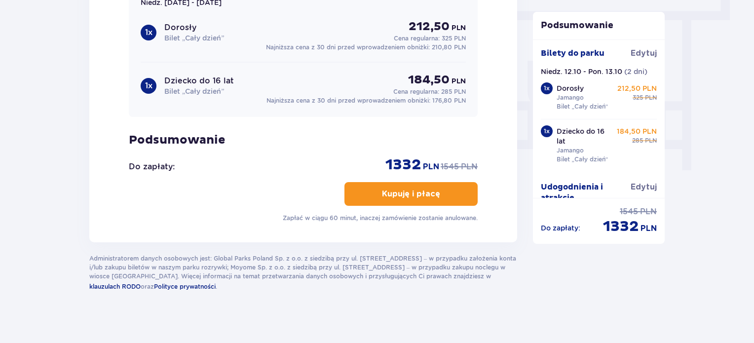
scroll to position [899, 0]
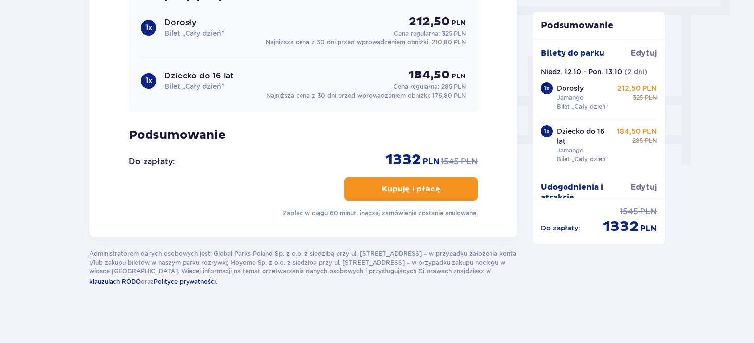
click at [411, 189] on p "Kupuję i płacę" at bounding box center [411, 189] width 58 height 11
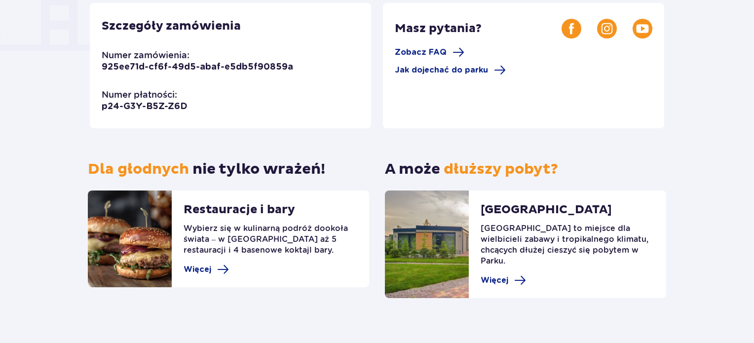
scroll to position [296, 0]
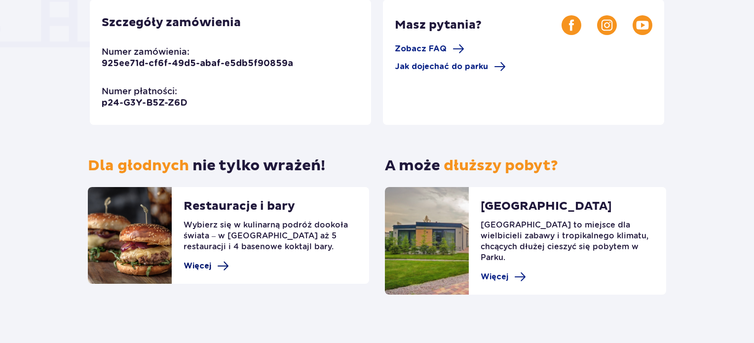
click at [195, 269] on span "Więcej" at bounding box center [198, 266] width 28 height 11
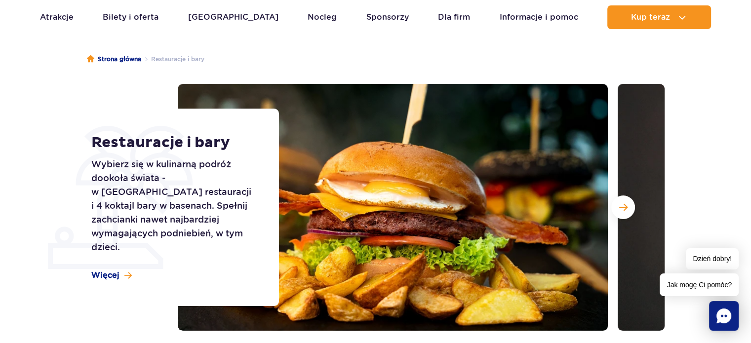
scroll to position [148, 0]
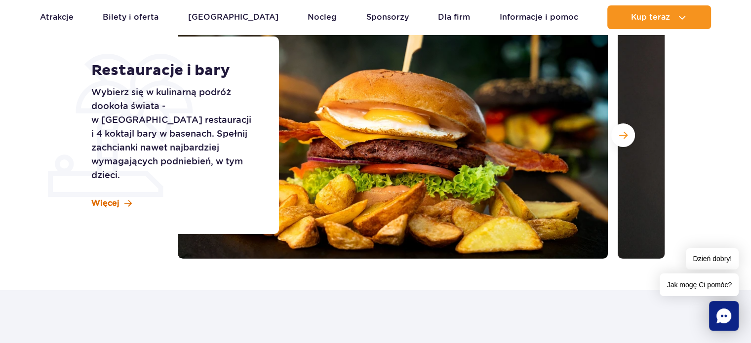
click at [101, 198] on span "Więcej" at bounding box center [105, 203] width 28 height 11
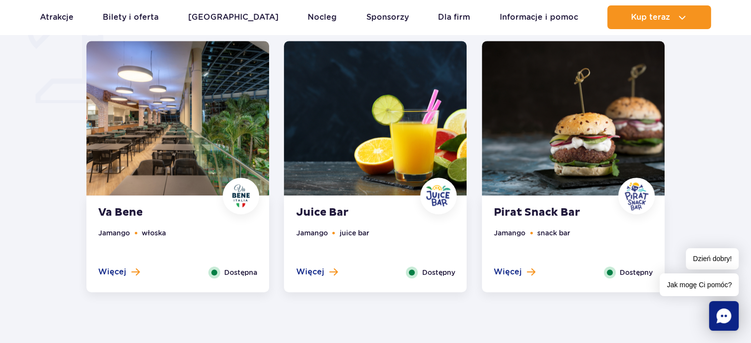
scroll to position [784, 0]
click at [110, 272] on span "Więcej" at bounding box center [112, 271] width 28 height 11
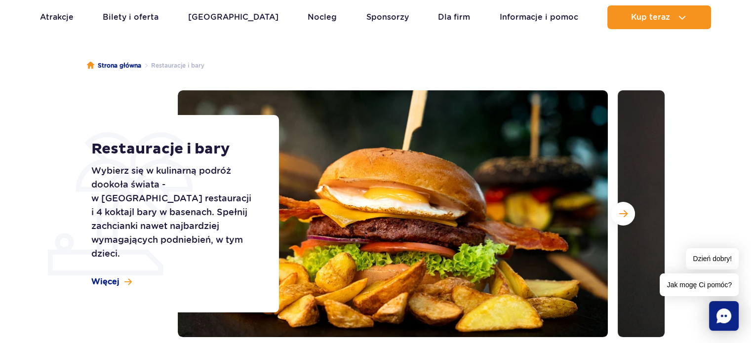
scroll to position [0, 0]
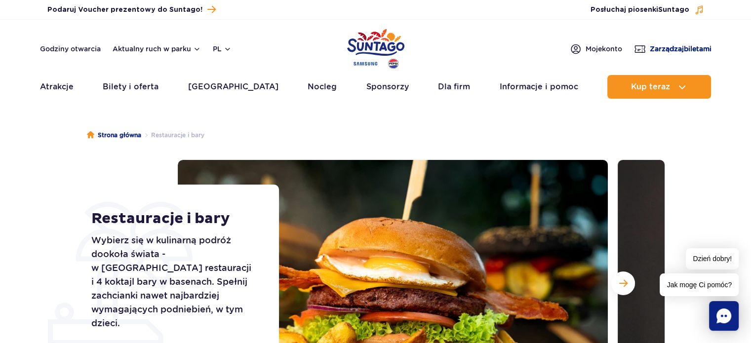
click at [671, 56] on header "Godziny otwarcia Aktualny ruch w parku pl PL EN UA Moje konto Zarządzaj biletam…" at bounding box center [375, 62] width 751 height 84
click at [673, 48] on span "Zarządzaj biletami" at bounding box center [681, 49] width 62 height 10
click at [602, 46] on span "Moje konto" at bounding box center [603, 49] width 37 height 10
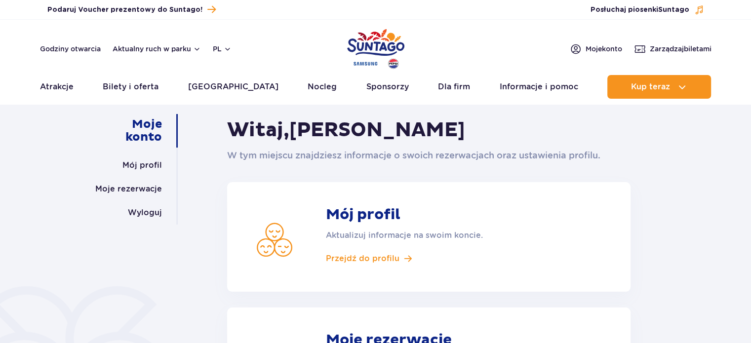
scroll to position [49, 0]
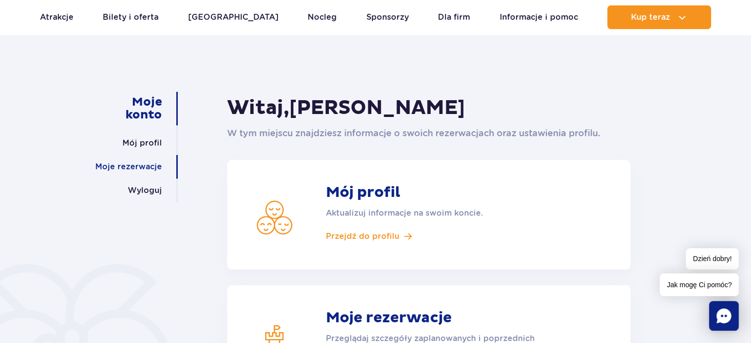
click at [136, 168] on link "Moje rezerwacje" at bounding box center [128, 167] width 67 height 24
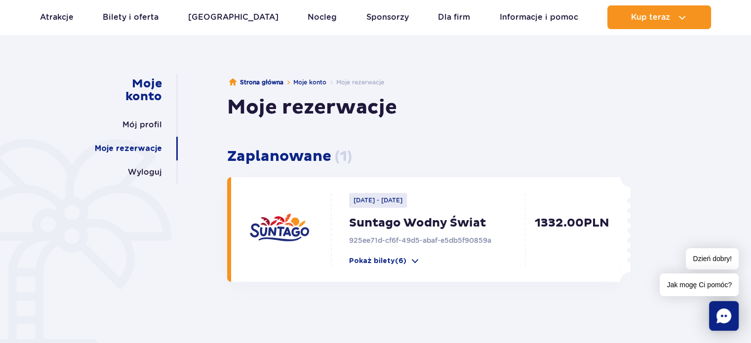
scroll to position [148, 0]
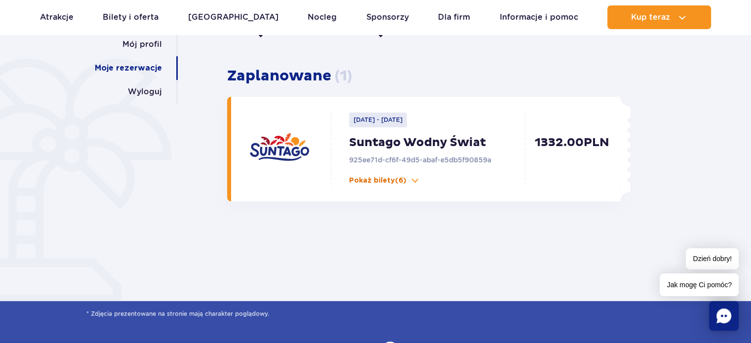
click at [402, 179] on p "Pokaż bilety (6)" at bounding box center [377, 181] width 57 height 10
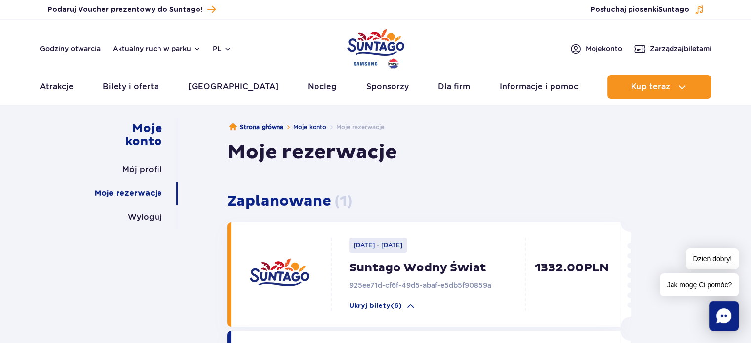
scroll to position [0, 0]
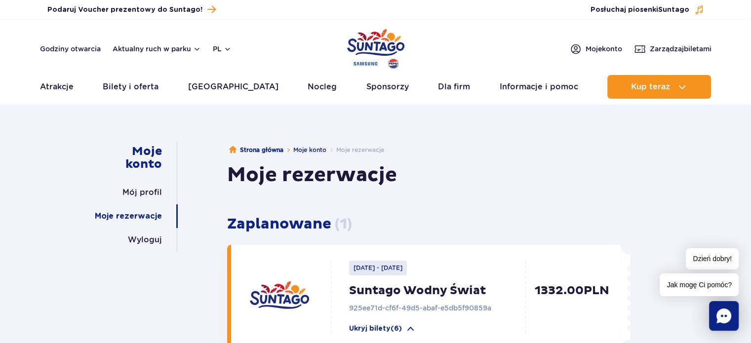
click at [476, 183] on div "Moje rezerwacje" at bounding box center [428, 175] width 403 height 25
click at [79, 45] on link "Godziny otwarcia" at bounding box center [70, 49] width 61 height 10
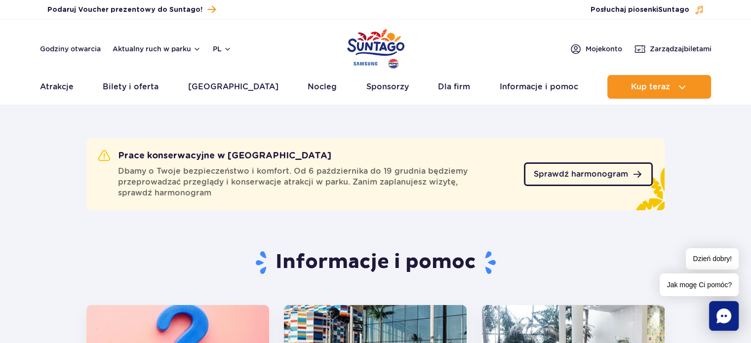
click at [598, 168] on link "Sprawdź harmonogram" at bounding box center [588, 174] width 129 height 24
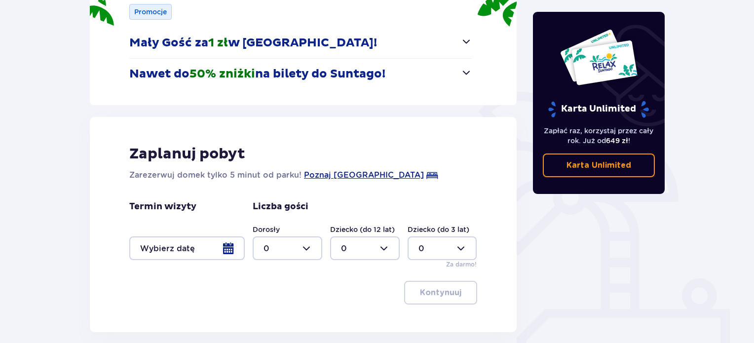
scroll to position [201, 0]
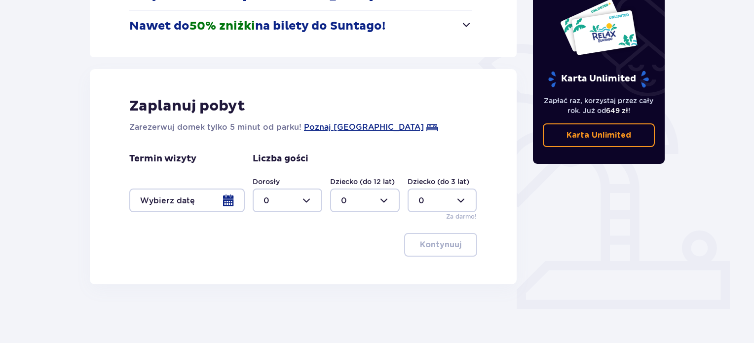
click at [221, 197] on div at bounding box center [186, 201] width 115 height 24
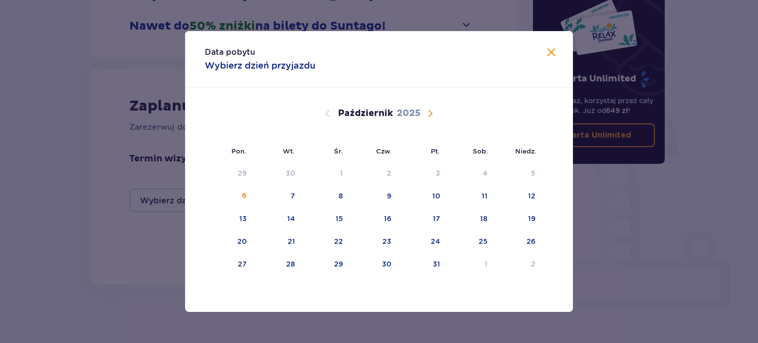
click at [429, 111] on span "Następny miesiąc" at bounding box center [430, 114] width 12 height 12
click at [537, 216] on div "16" at bounding box center [518, 219] width 49 height 22
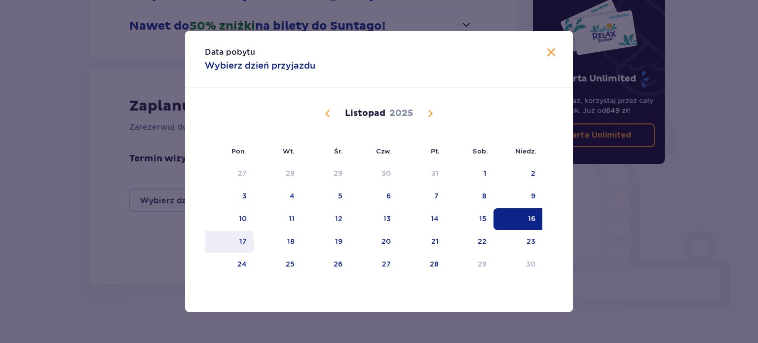
click at [240, 242] on div "17" at bounding box center [242, 241] width 7 height 10
type input "[DATE] - [DATE]"
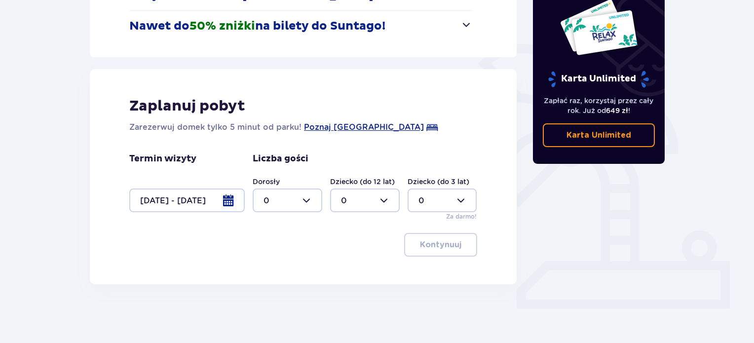
click at [296, 203] on div at bounding box center [288, 201] width 70 height 24
drag, startPoint x: 282, startPoint y: 255, endPoint x: 336, endPoint y: 222, distance: 63.2
click at [283, 254] on div "1" at bounding box center [288, 251] width 48 height 11
type input "1"
click at [374, 200] on div at bounding box center [365, 201] width 70 height 24
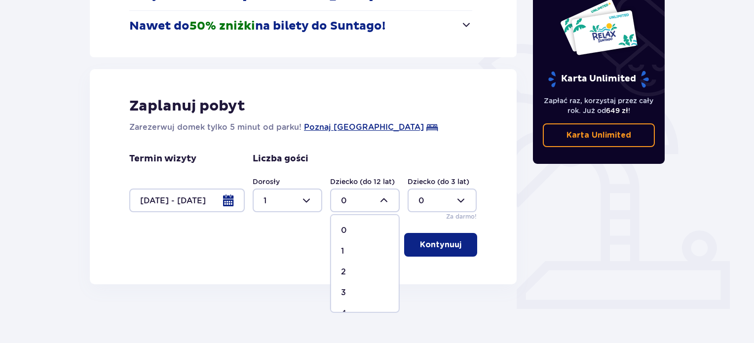
click at [358, 252] on div "1" at bounding box center [365, 251] width 48 height 11
type input "1"
click at [450, 246] on p "Kontynuuj" at bounding box center [440, 244] width 41 height 11
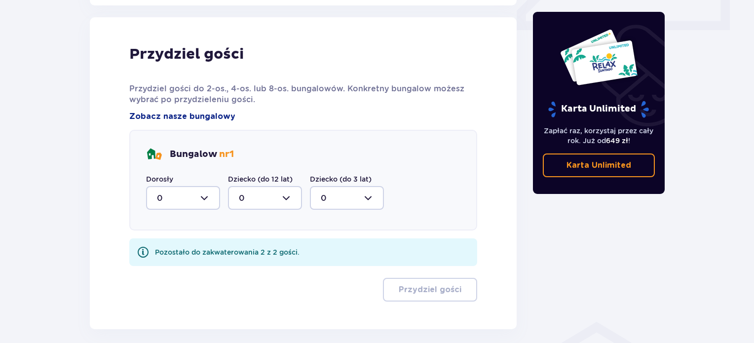
scroll to position [485, 0]
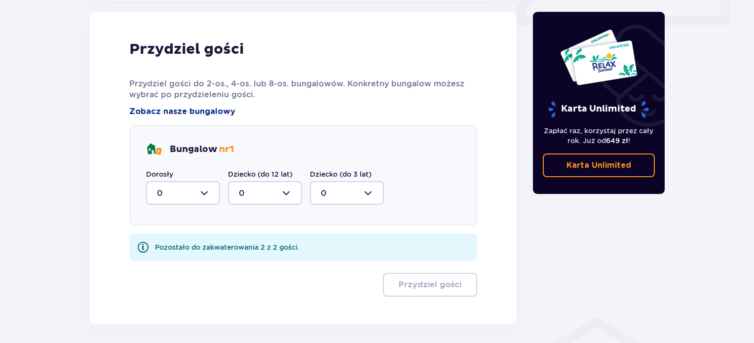
click at [196, 192] on div at bounding box center [183, 193] width 74 height 24
click at [190, 247] on div "1" at bounding box center [183, 243] width 52 height 11
type input "1"
click at [256, 197] on div at bounding box center [265, 193] width 74 height 24
click at [261, 248] on span "1" at bounding box center [265, 243] width 72 height 21
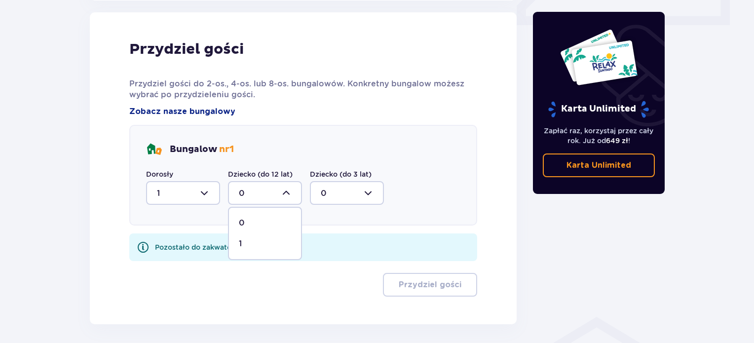
type input "1"
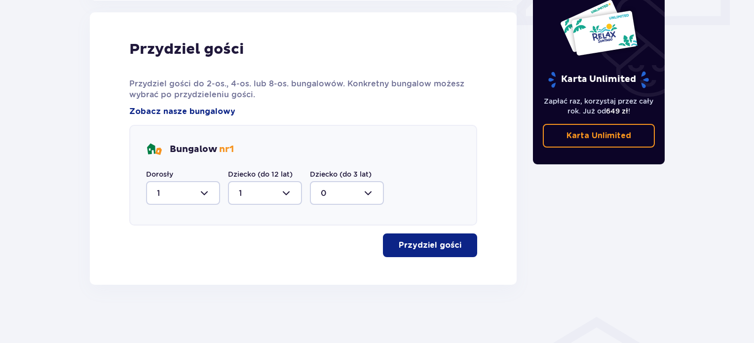
click at [423, 249] on p "Przydziel gości" at bounding box center [430, 245] width 63 height 11
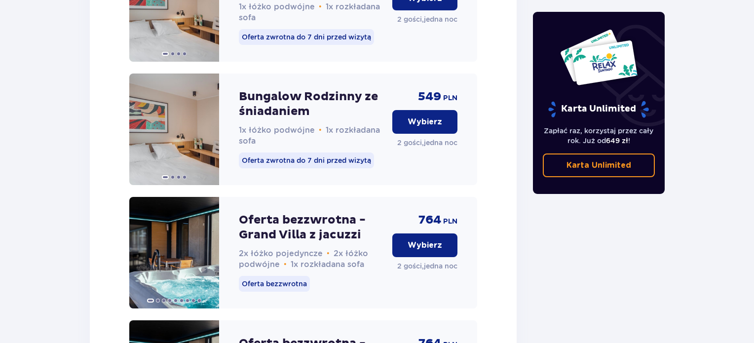
scroll to position [4619, 0]
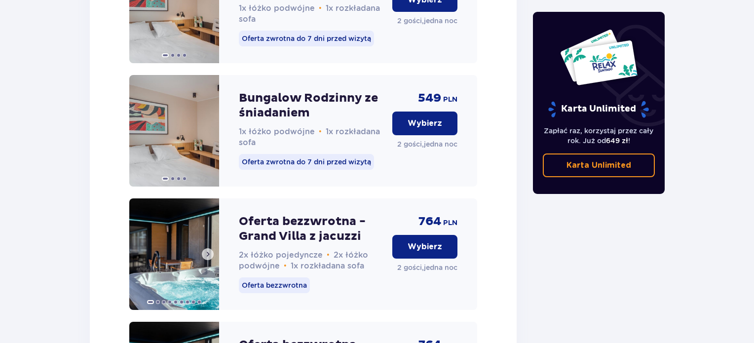
click at [206, 250] on span at bounding box center [208, 254] width 8 height 8
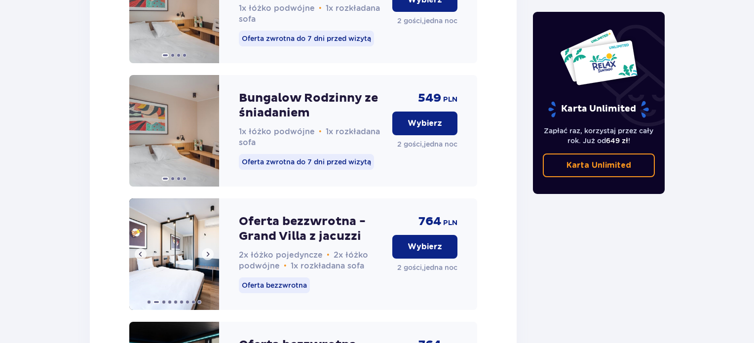
click at [206, 250] on span at bounding box center [208, 254] width 8 height 8
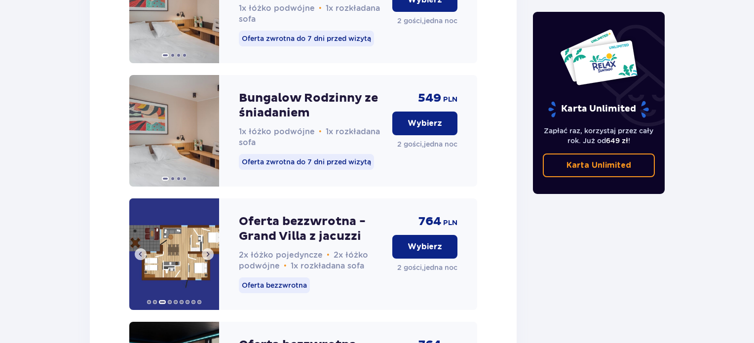
click at [206, 250] on span at bounding box center [208, 254] width 8 height 8
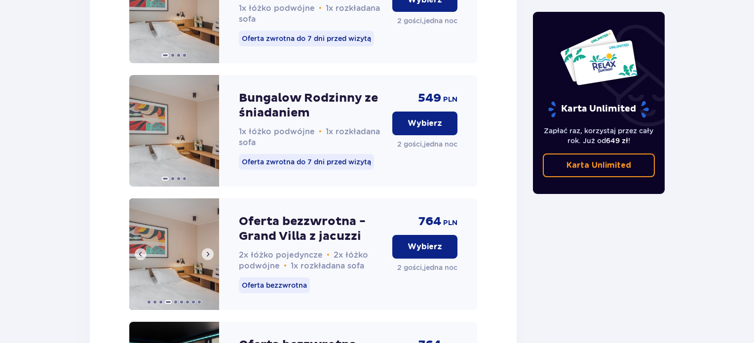
click at [140, 250] on span at bounding box center [141, 254] width 8 height 8
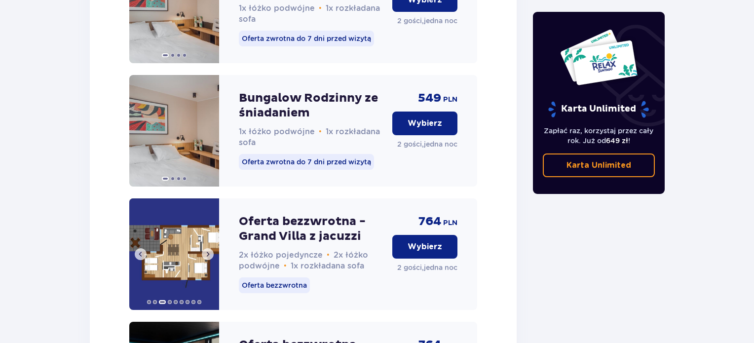
click at [140, 250] on span at bounding box center [141, 254] width 8 height 8
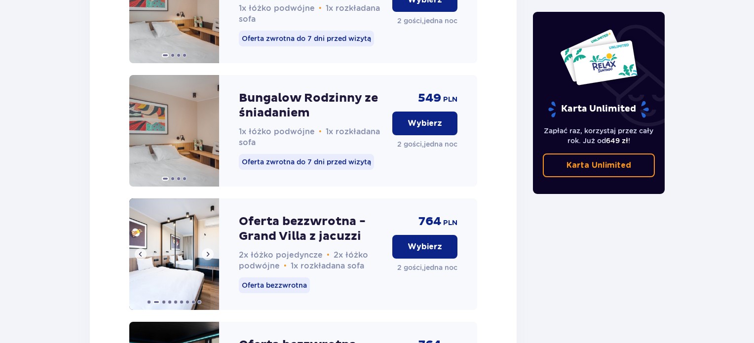
click at [210, 250] on span at bounding box center [208, 254] width 8 height 8
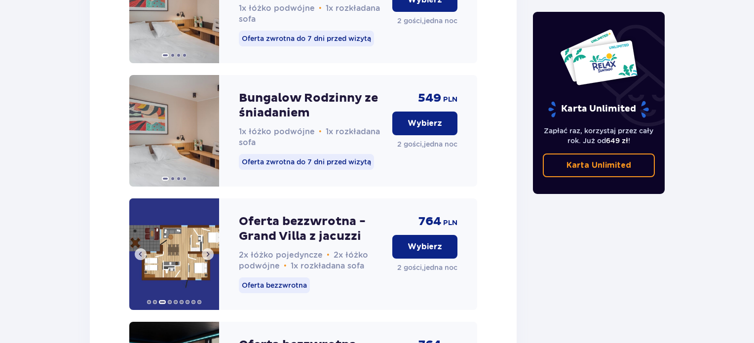
click at [208, 250] on span at bounding box center [208, 254] width 8 height 8
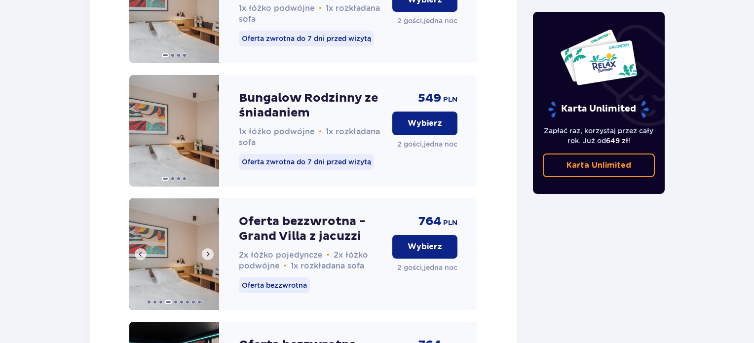
click at [208, 250] on span at bounding box center [208, 254] width 8 height 8
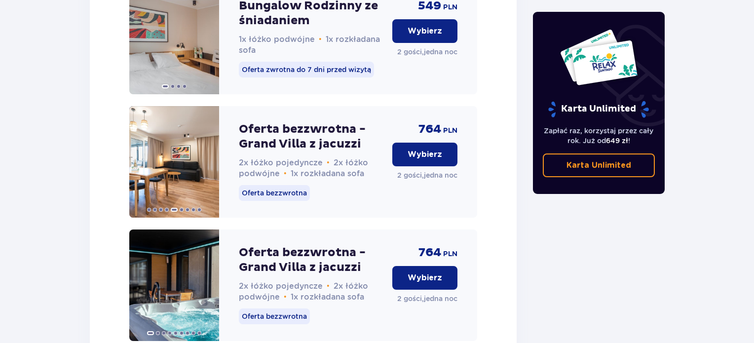
scroll to position [4689, 0]
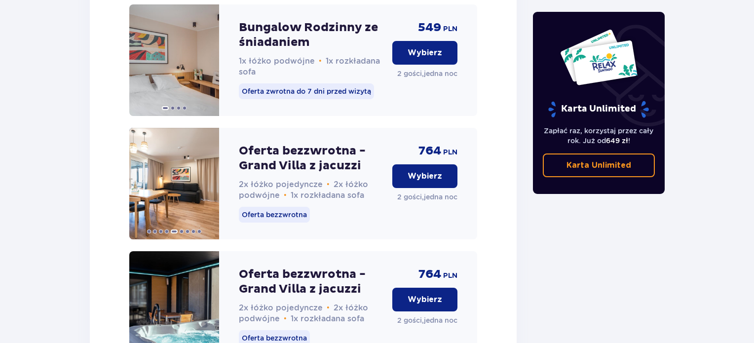
click at [428, 294] on p "Wybierz" at bounding box center [425, 299] width 35 height 11
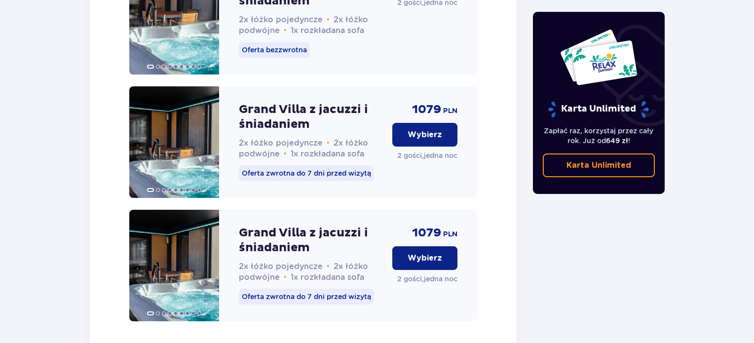
scroll to position [5503, 0]
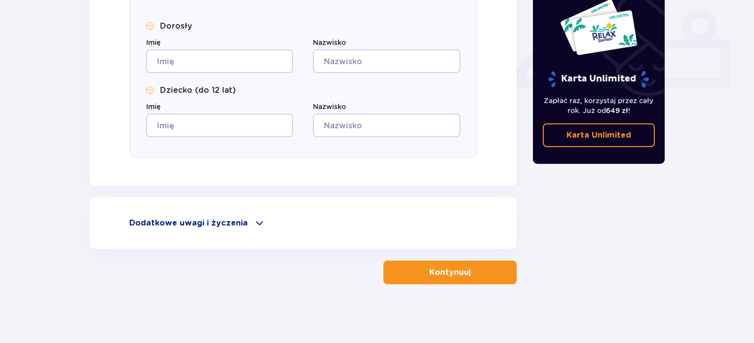
scroll to position [126, 0]
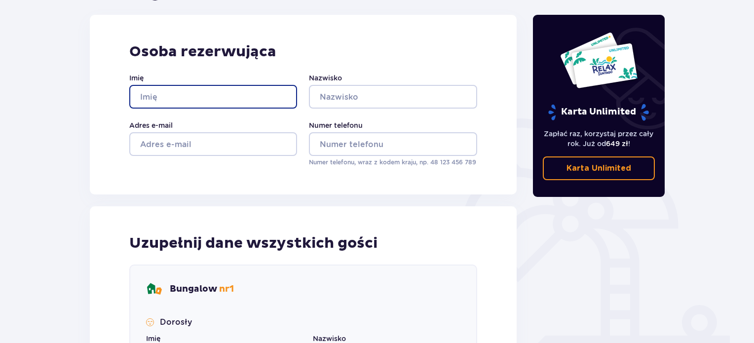
click at [209, 101] on input "Imię" at bounding box center [213, 97] width 168 height 24
type input "[PERSON_NAME]"
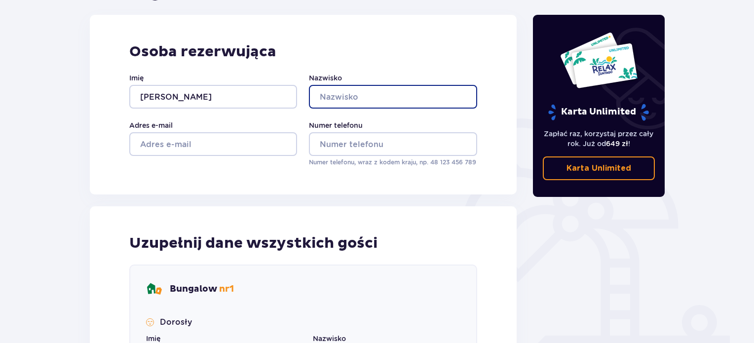
type input "Sławek"
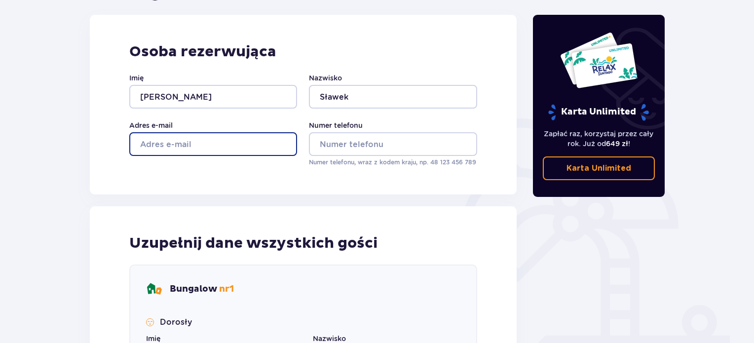
type input "[PERSON_NAME][EMAIL_ADDRESS][DOMAIN_NAME]"
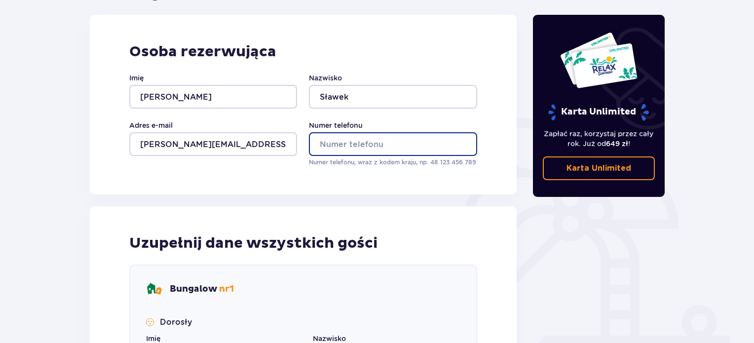
type input "515721990"
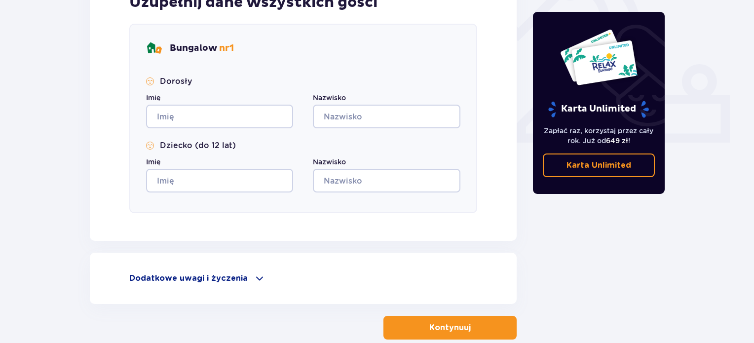
scroll to position [373, 0]
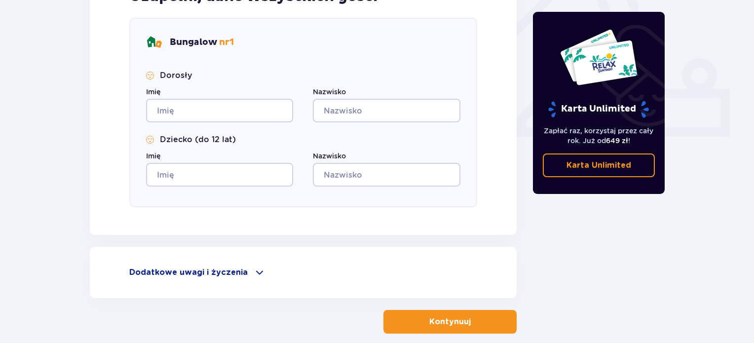
click at [216, 92] on div "Imię" at bounding box center [219, 105] width 147 height 36
click at [220, 109] on input "Imię" at bounding box center [219, 111] width 147 height 24
type input "[PERSON_NAME]"
type input "Sławek"
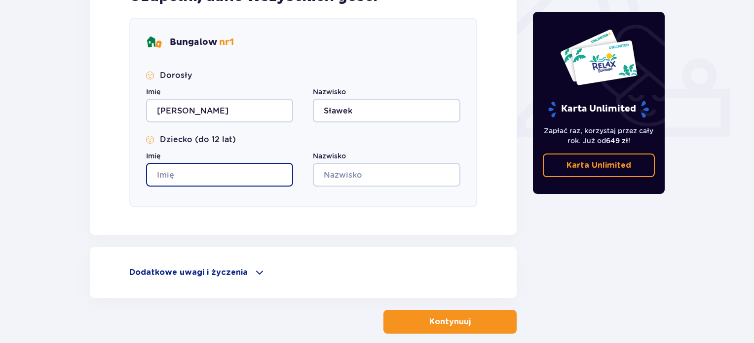
type input "[PERSON_NAME]"
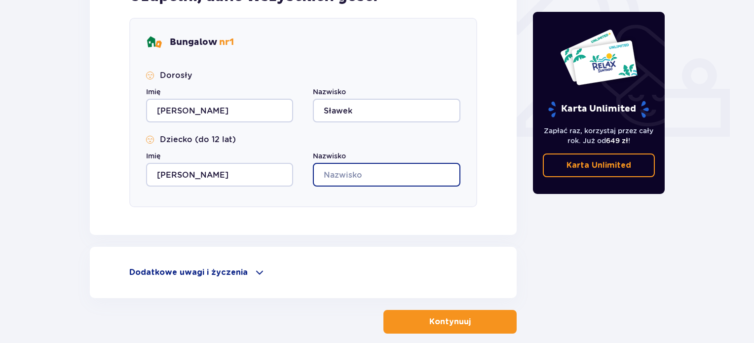
type input "Sławek"
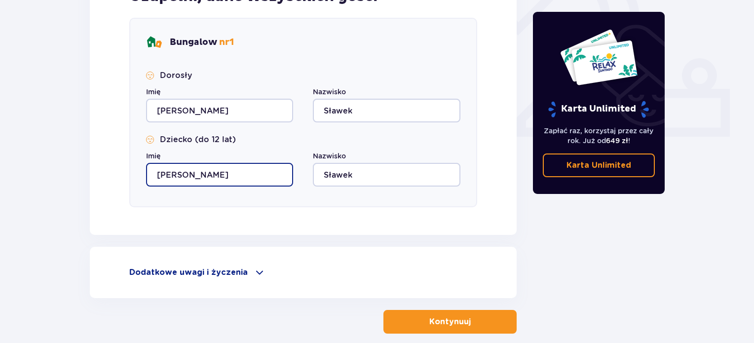
click at [223, 171] on input "[PERSON_NAME]" at bounding box center [219, 175] width 147 height 24
type input "[PERSON_NAME]"
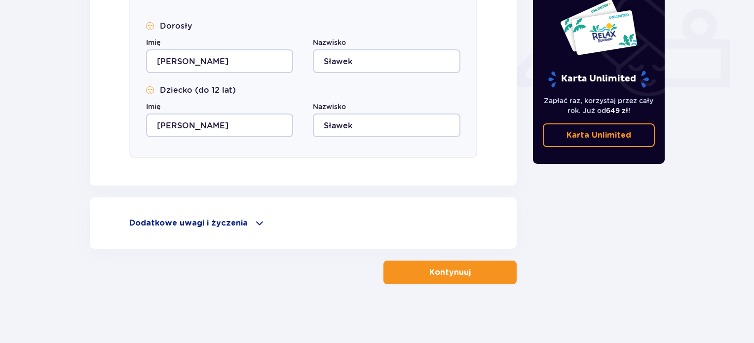
click at [451, 272] on p "Kontynuuj" at bounding box center [449, 272] width 41 height 11
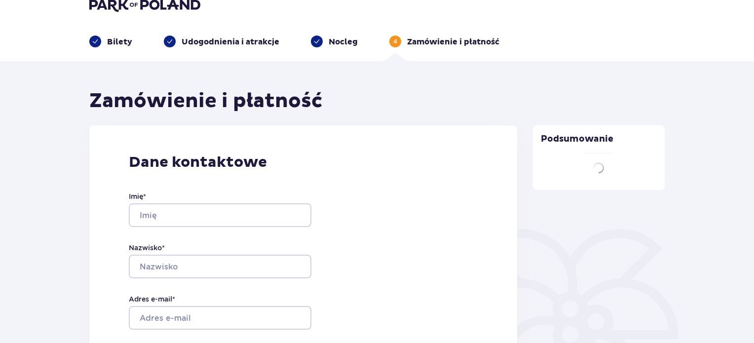
type input "[PERSON_NAME]"
type input "Sławek"
type input "[EMAIL_ADDRESS][DOMAIN_NAME]"
